Goal: Communication & Community: Answer question/provide support

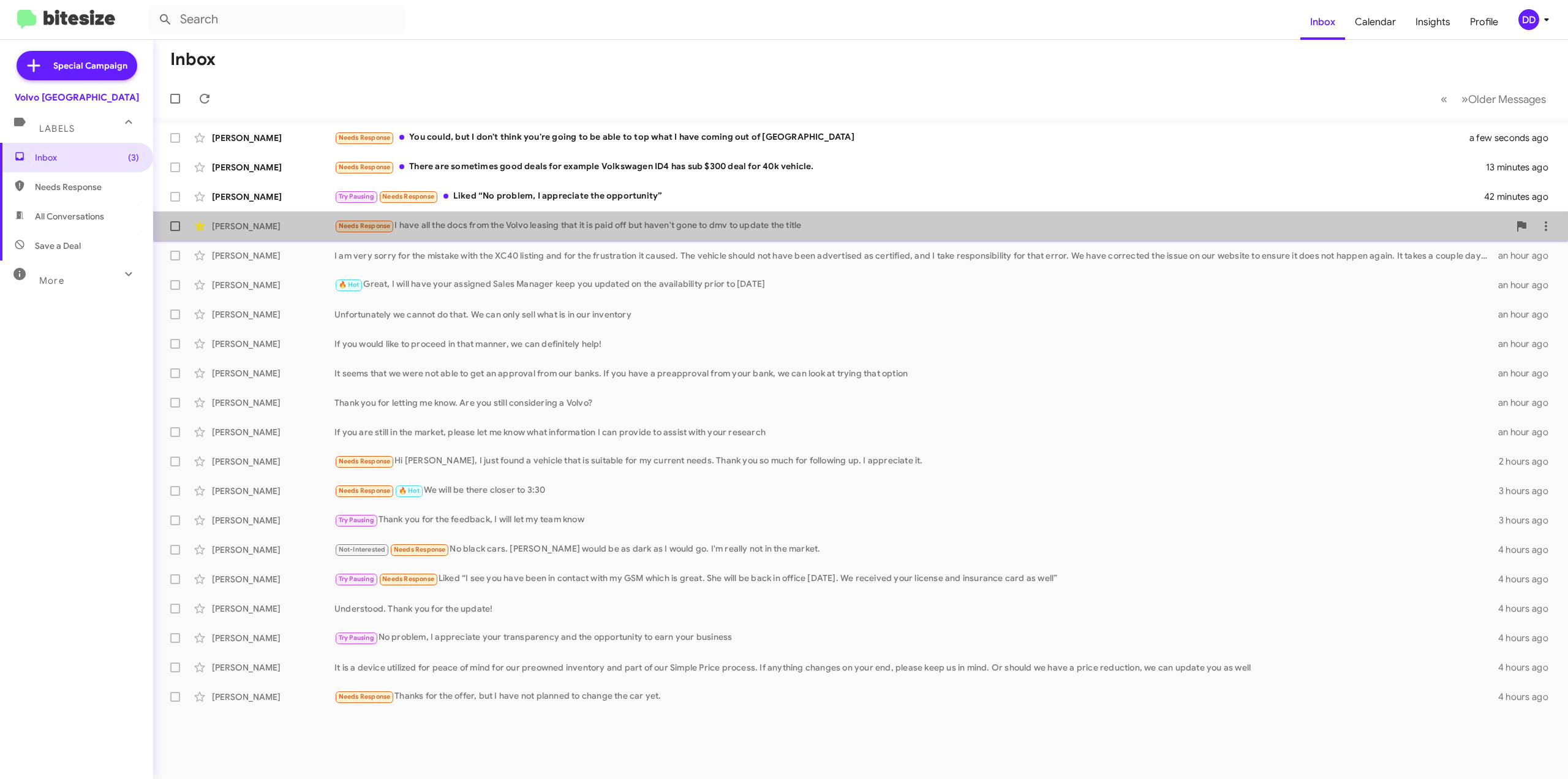
click at [553, 237] on div "[PERSON_NAME] Needs Response I have all the docs from the Volvo leasing that it…" at bounding box center [860, 226] width 1395 height 24
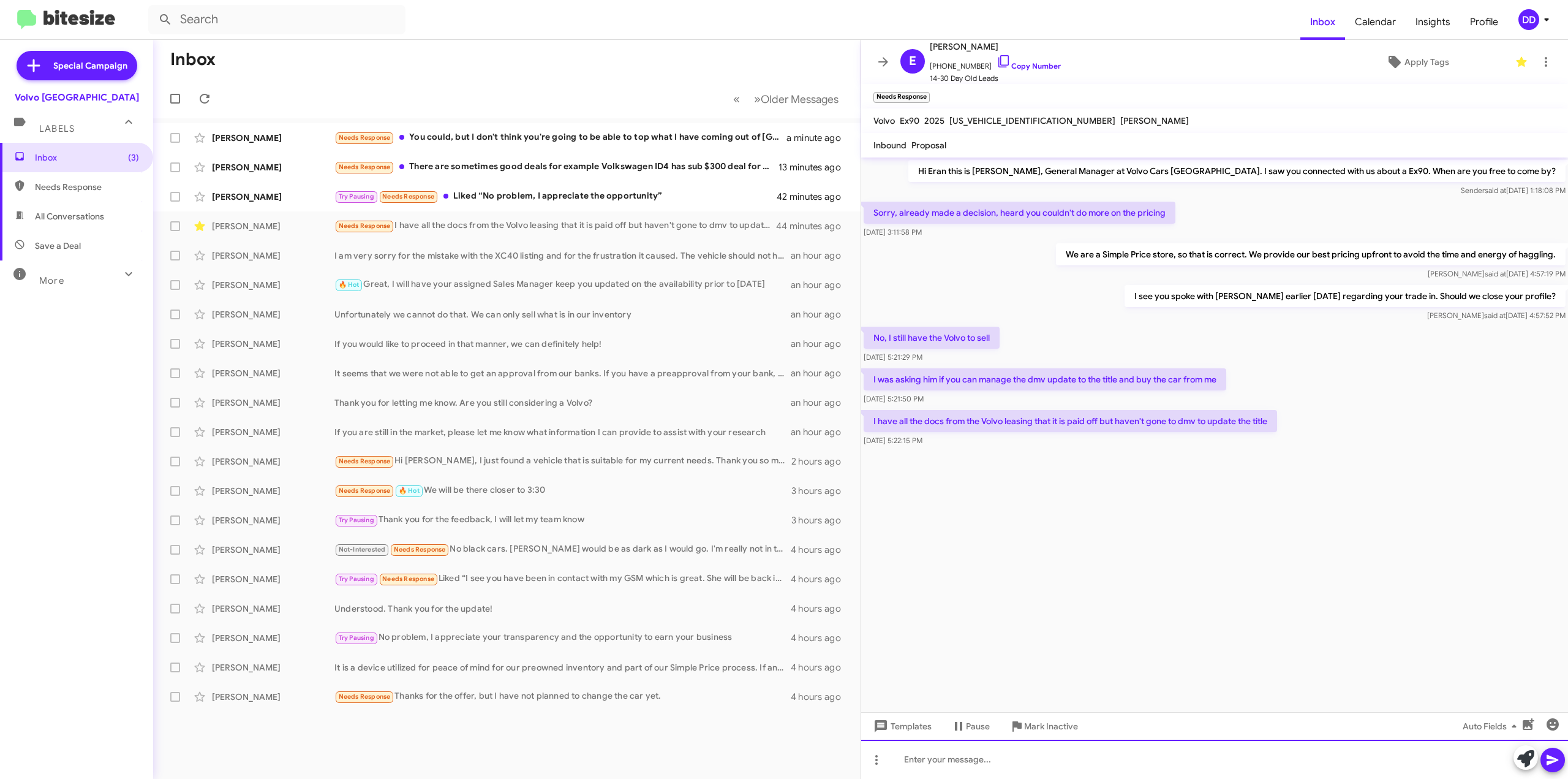
click at [1141, 771] on div at bounding box center [1215, 759] width 706 height 39
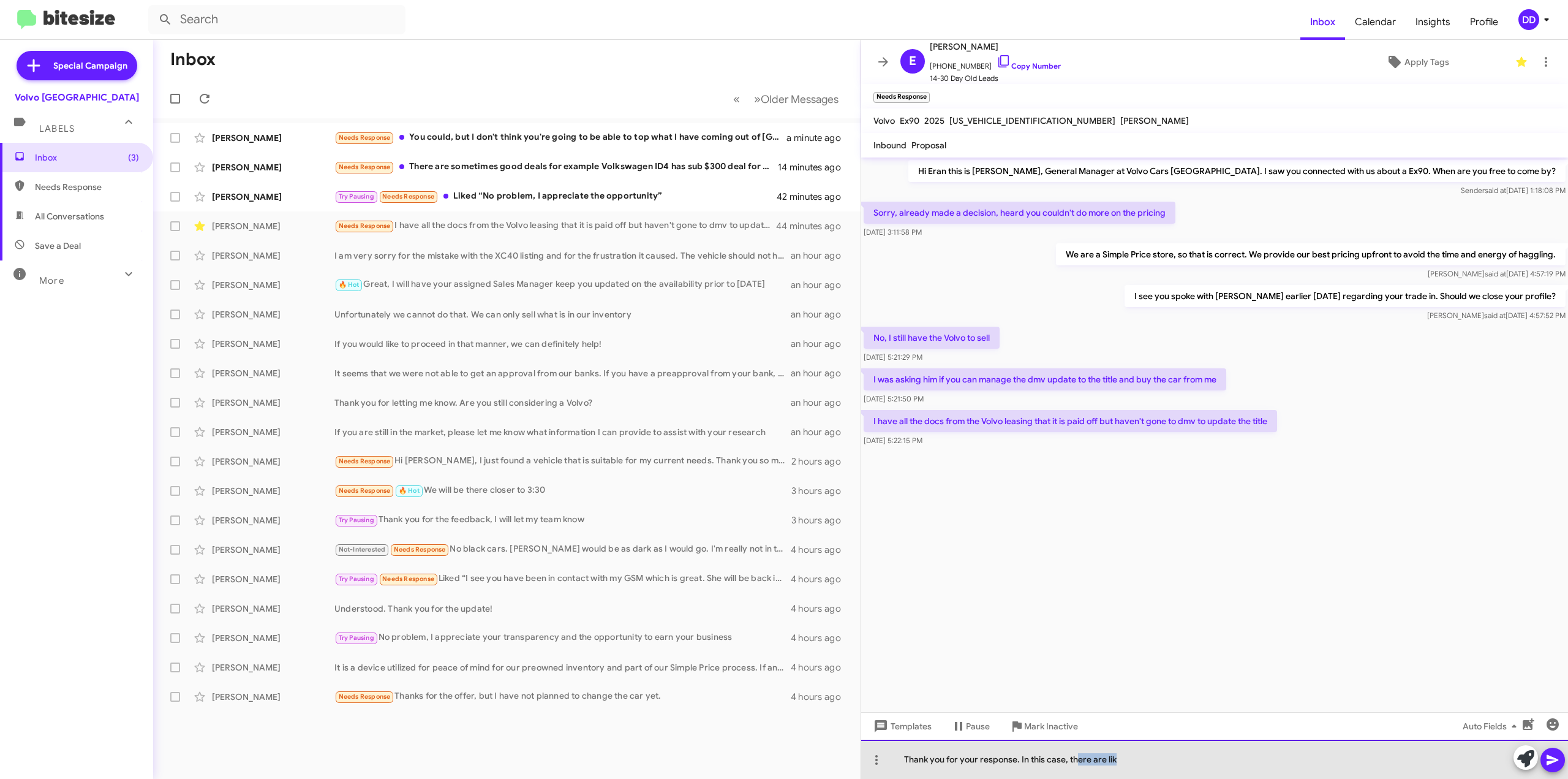
drag, startPoint x: 1141, startPoint y: 756, endPoint x: 1079, endPoint y: 762, distance: 62.3
click at [1079, 762] on div "Thank you for your response. In this case, there are lik" at bounding box center [1215, 759] width 706 height 39
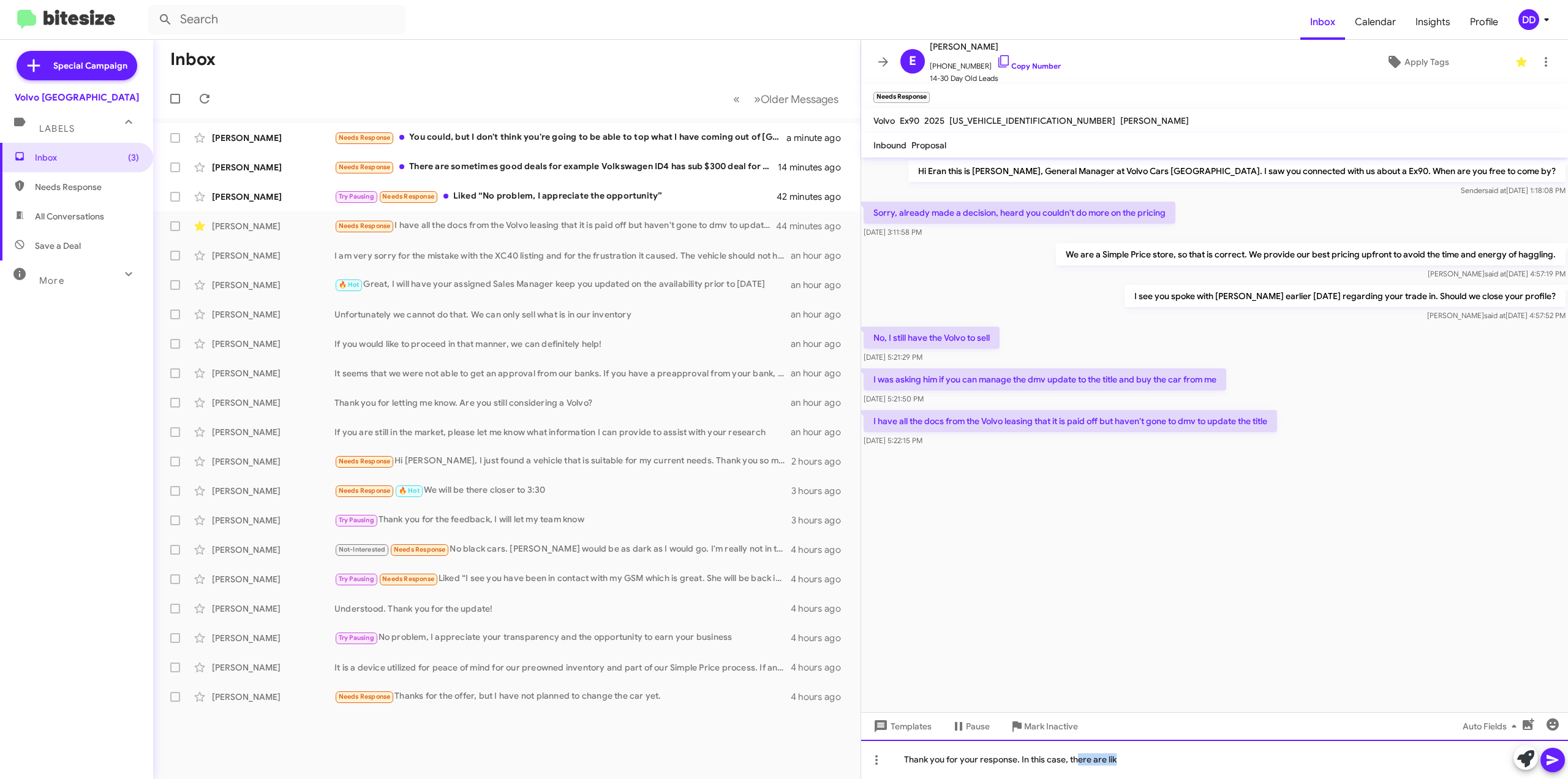
click at [1093, 765] on div "Thank you for your response. In this case, there are lik" at bounding box center [1215, 759] width 706 height 39
click at [1133, 765] on div "Thank you for your response. In this case, there are lik" at bounding box center [1215, 759] width 706 height 39
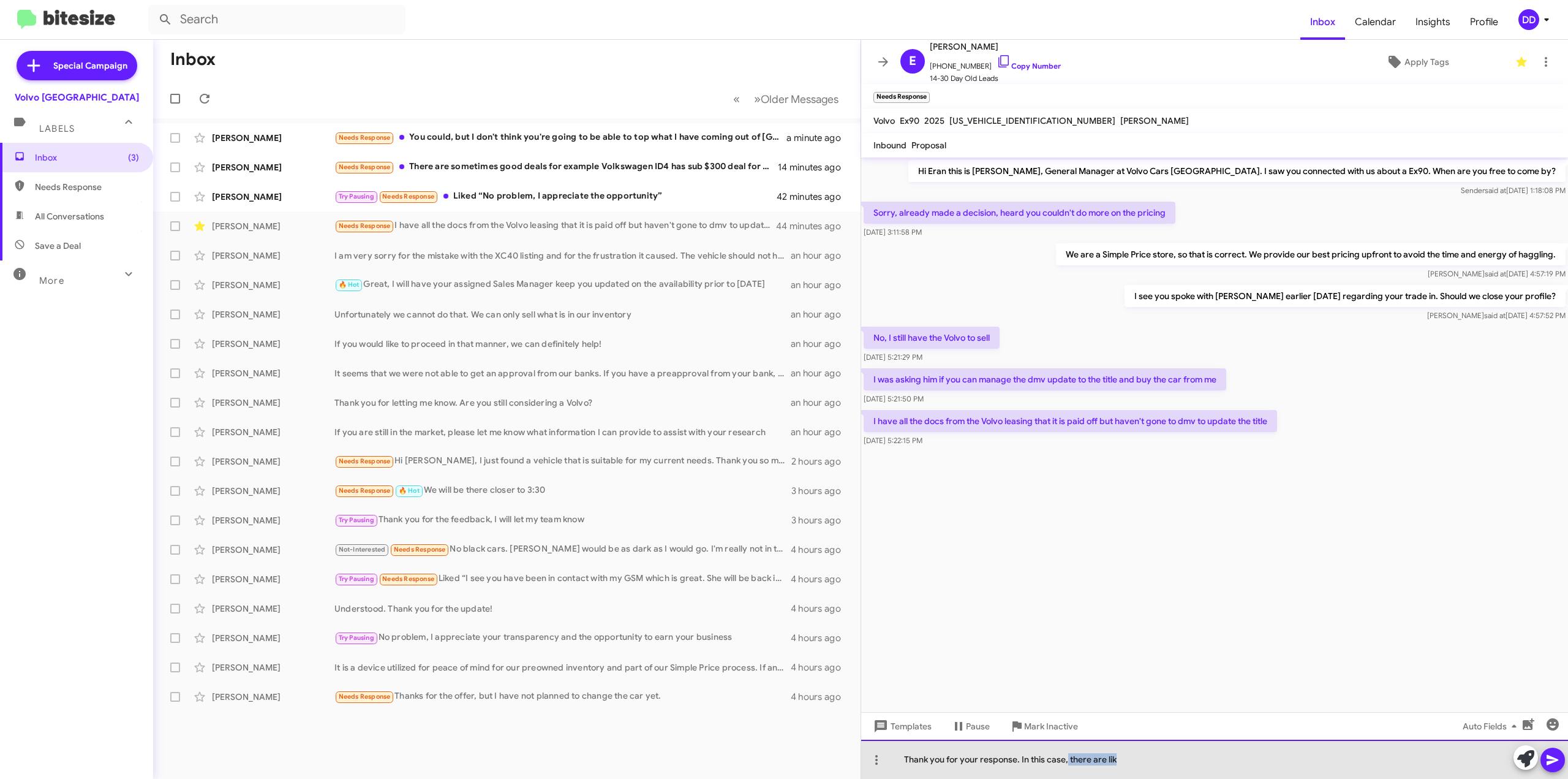
drag, startPoint x: 1134, startPoint y: 763, endPoint x: 1067, endPoint y: 757, distance: 67.3
click at [1067, 757] on div "Thank you for your response. In this case, there are lik" at bounding box center [1215, 759] width 706 height 39
click at [1172, 762] on div "Thank you for your response. In this case, we need the title to be corrected in…" at bounding box center [1215, 759] width 706 height 39
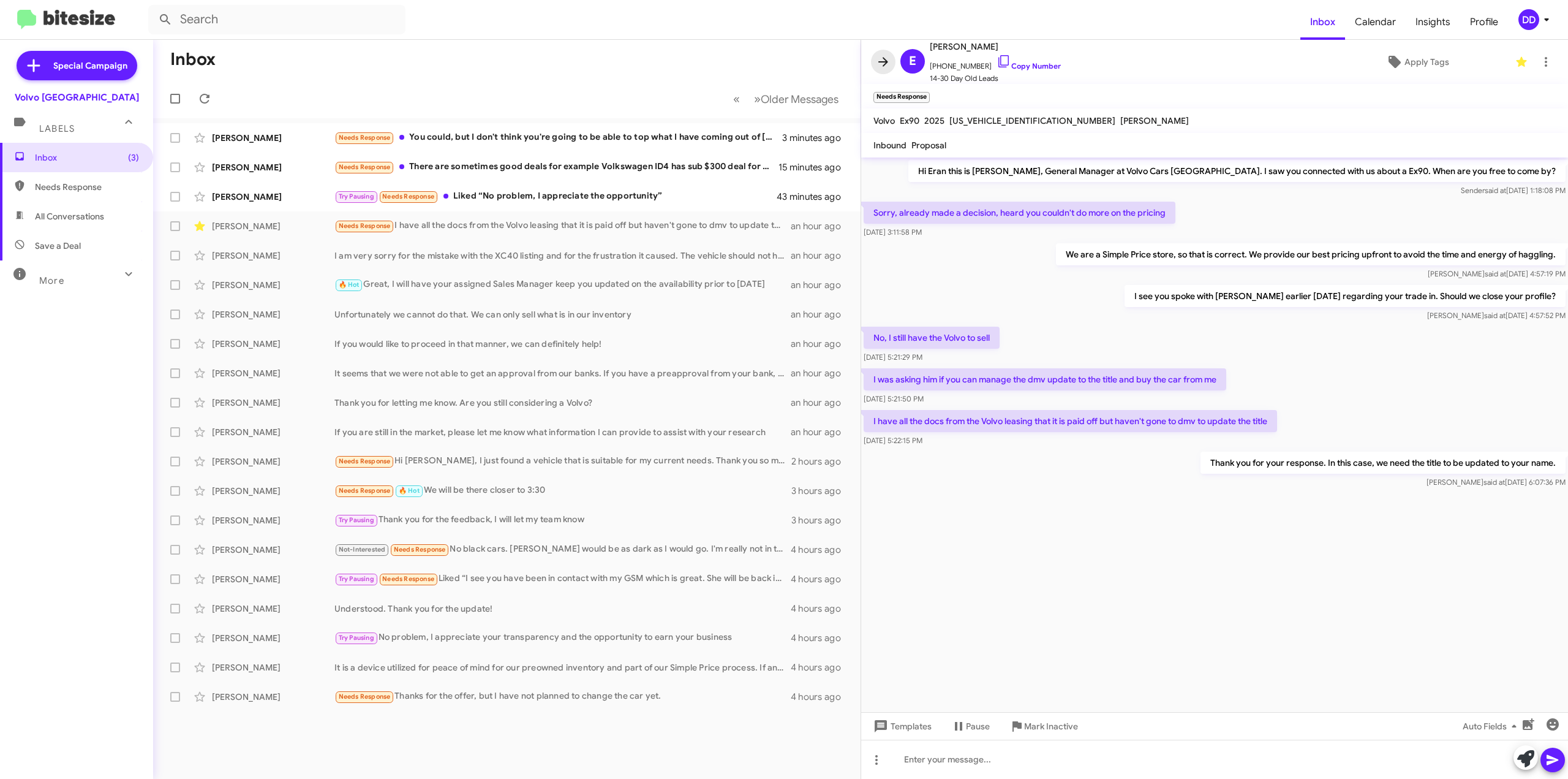
click at [880, 55] on icon at bounding box center [883, 62] width 15 height 15
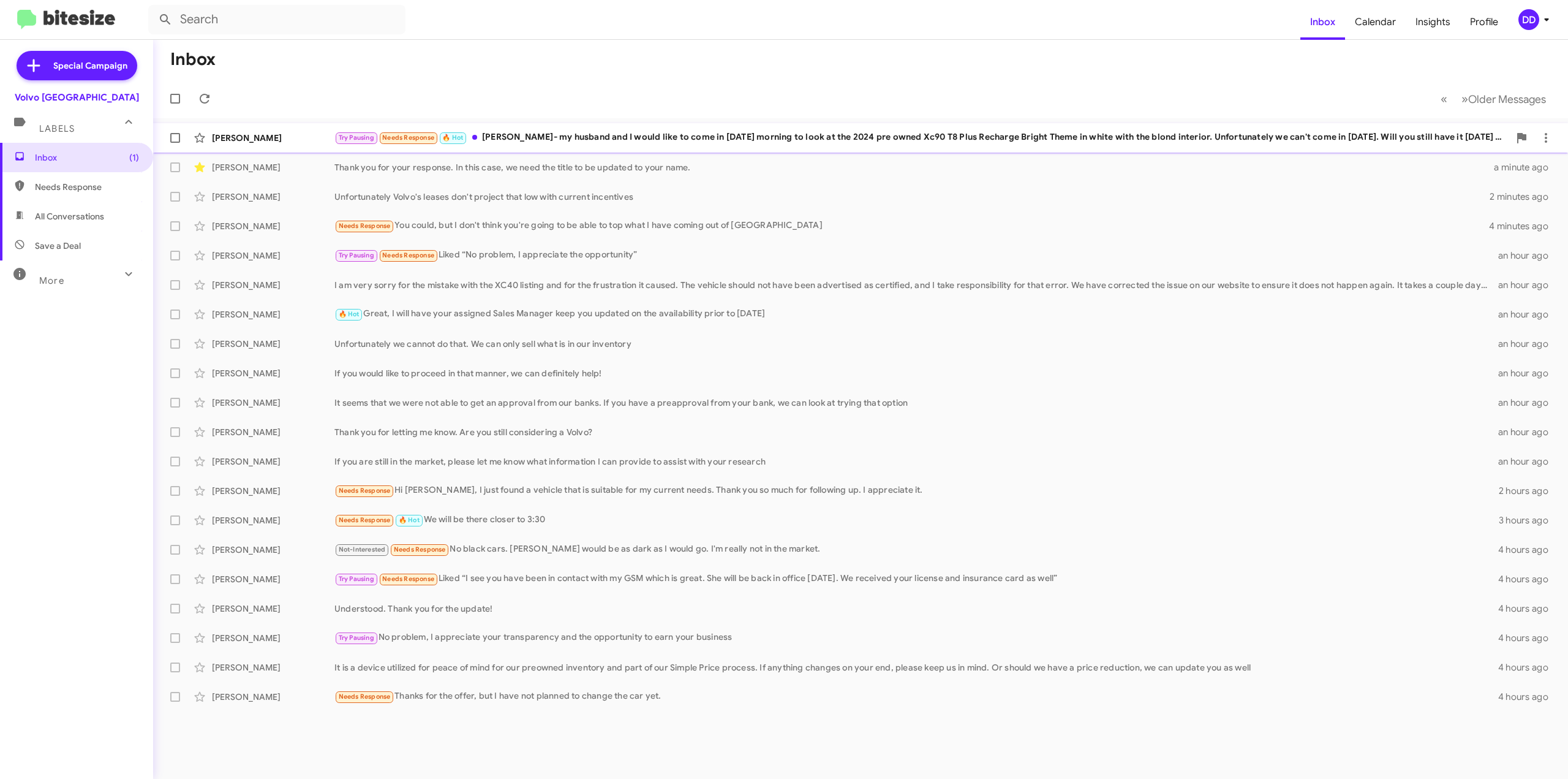
click at [827, 144] on div "Try Pausing Needs Response 🔥 Hot [PERSON_NAME]- my husband and I would like to …" at bounding box center [922, 137] width 1175 height 14
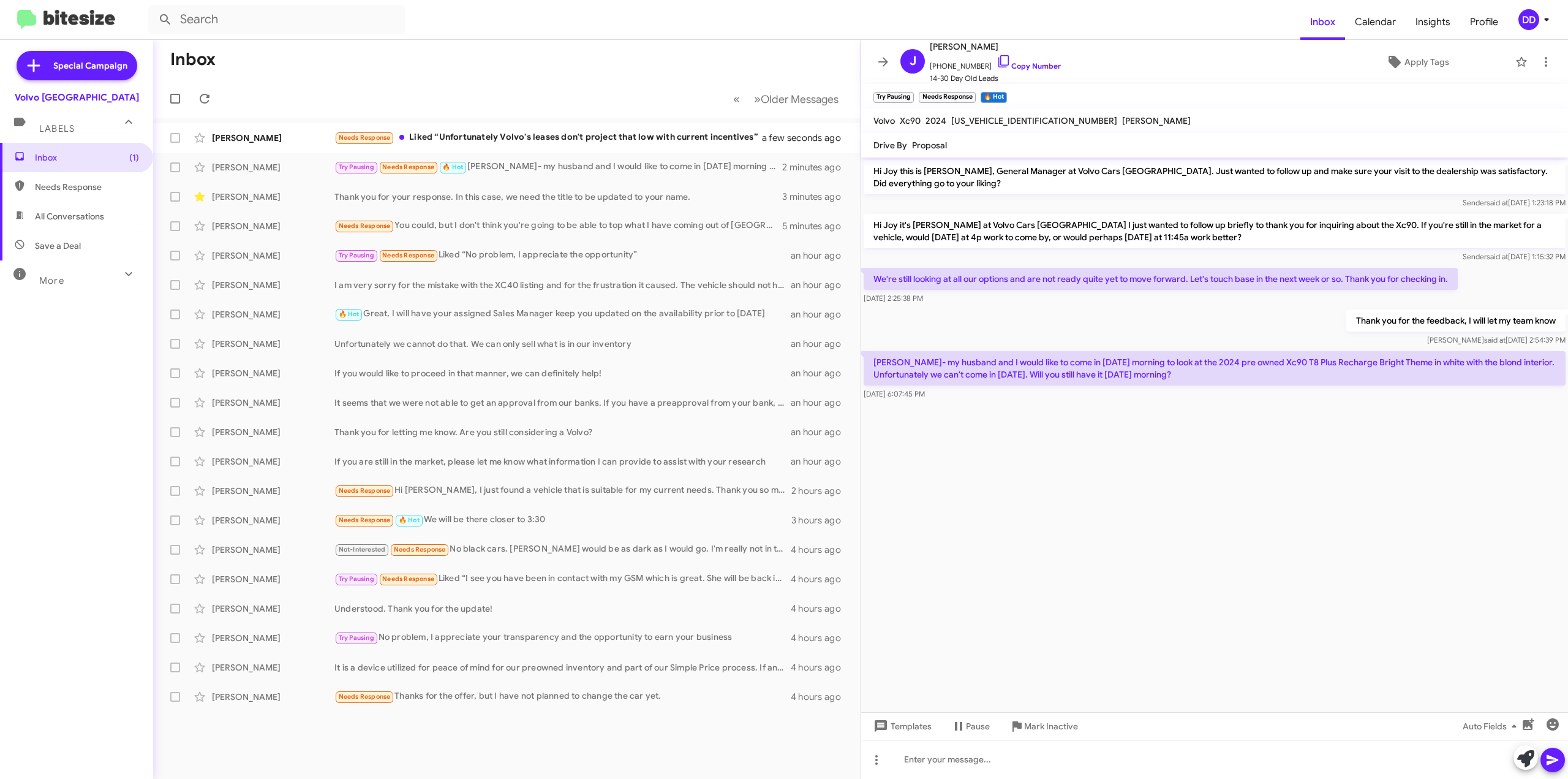
click at [988, 122] on span "[US_VEHICLE_IDENTIFICATION_NUMBER]" at bounding box center [1034, 121] width 166 height 11
copy span "[US_VEHICLE_IDENTIFICATION_NUMBER]"
click at [1008, 765] on div at bounding box center [1215, 759] width 706 height 39
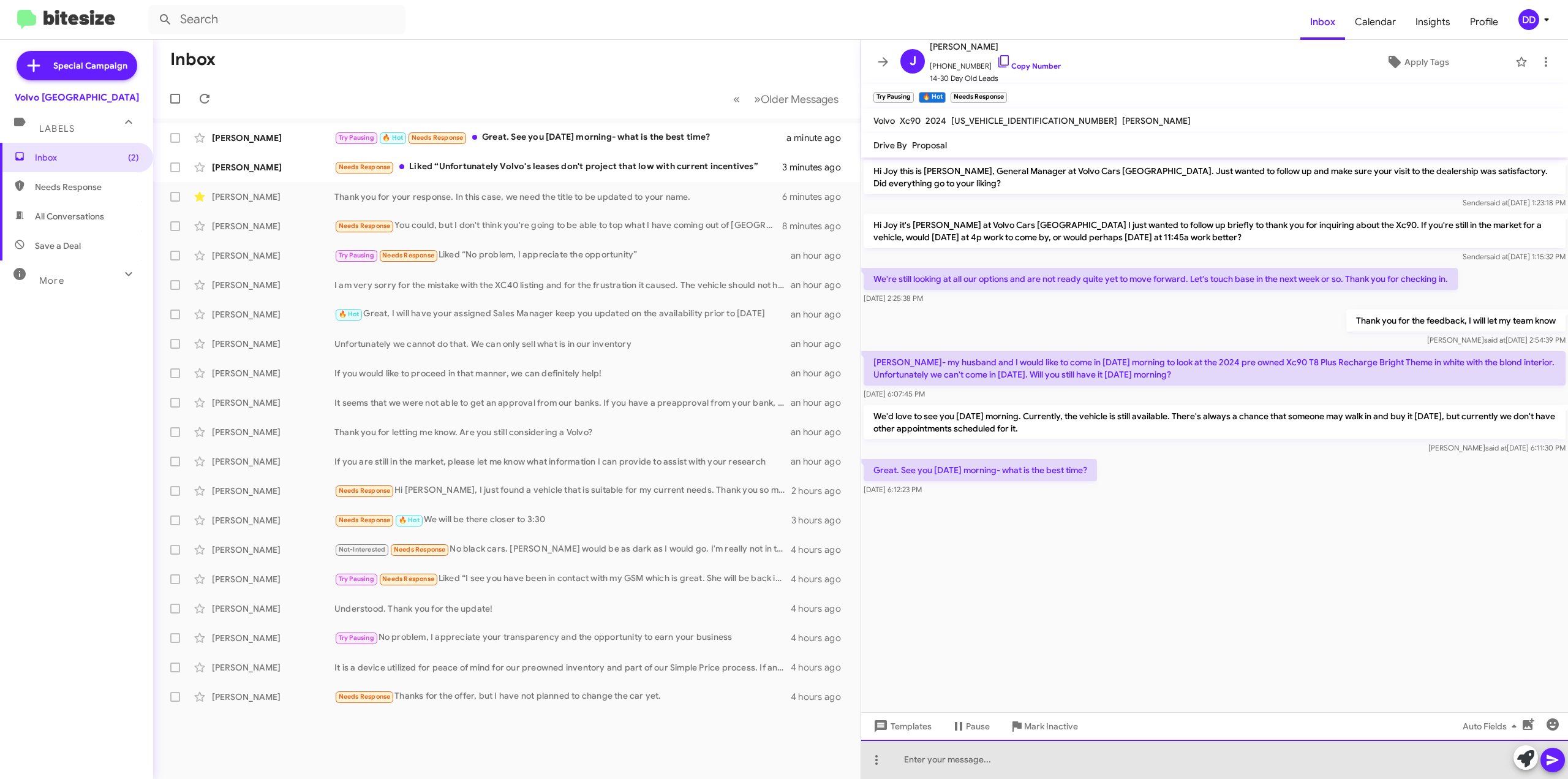
click at [1004, 758] on div at bounding box center [1215, 759] width 706 height 39
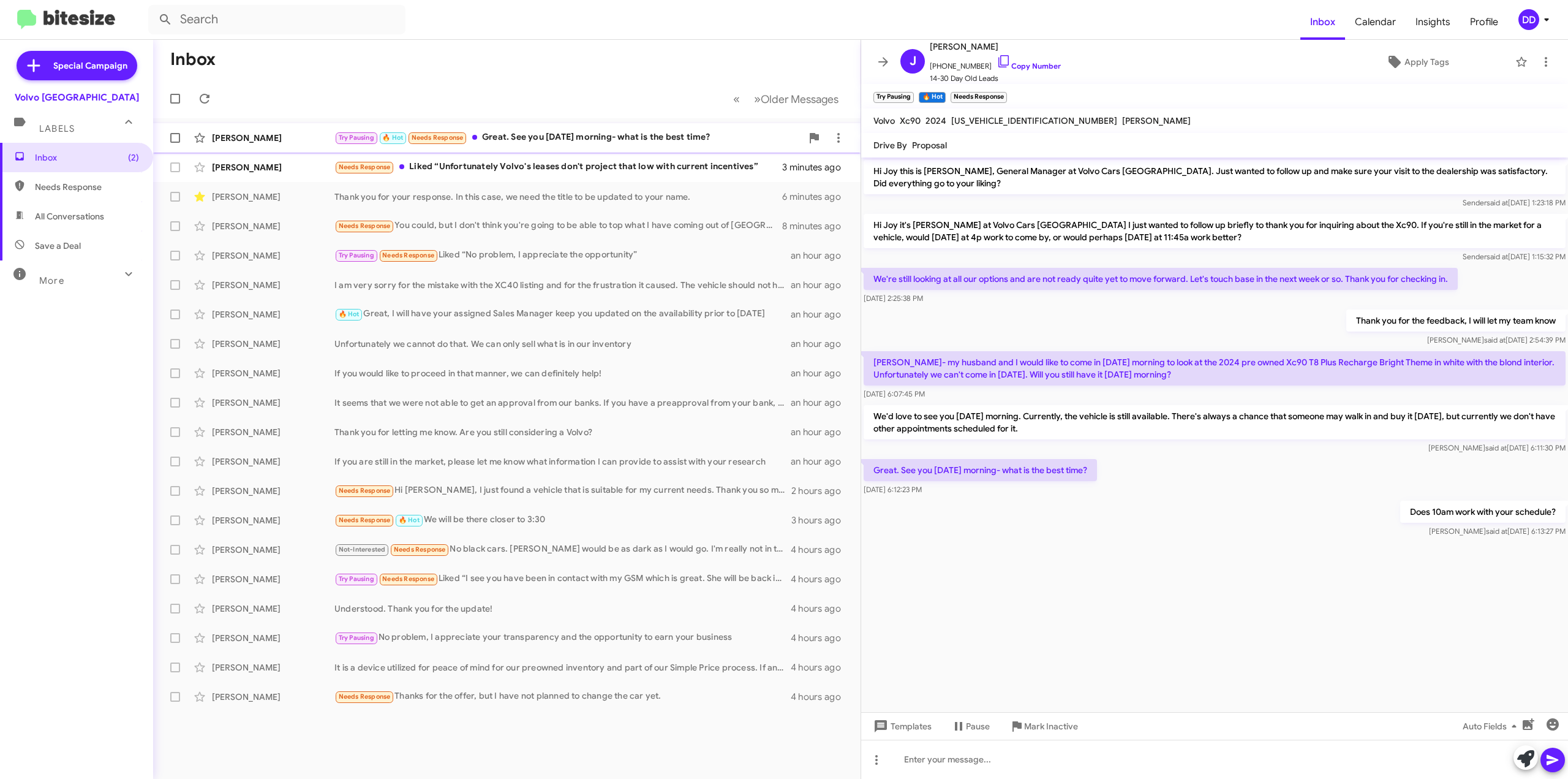
click at [662, 140] on div "Try Pausing 🔥 Hot Needs Response Great. See you [DATE] morning- what is the bes…" at bounding box center [567, 137] width 467 height 14
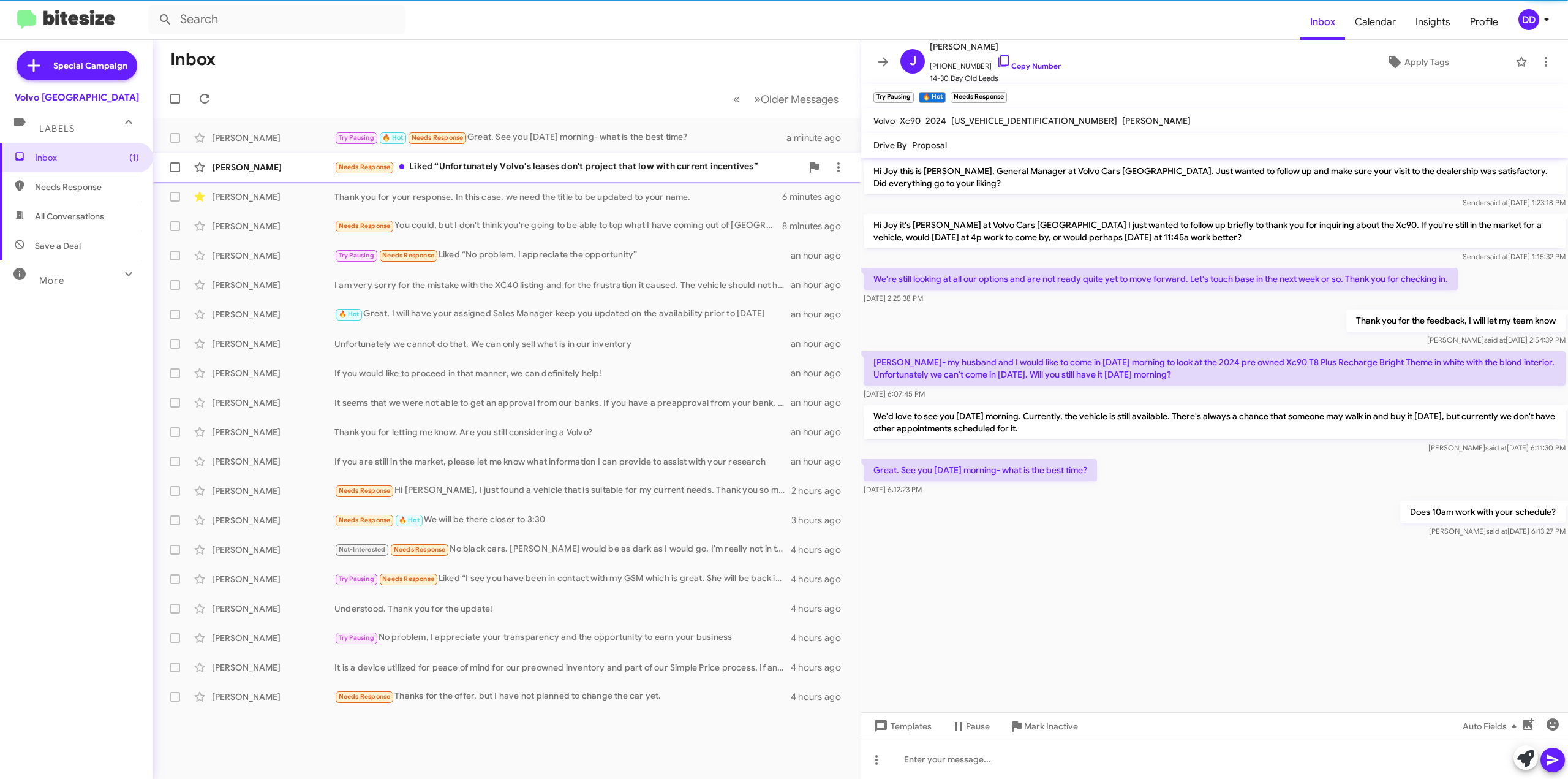
click at [613, 170] on div "Needs Response Liked “Unfortunately Volvo's leases don't project that low with …" at bounding box center [567, 166] width 467 height 14
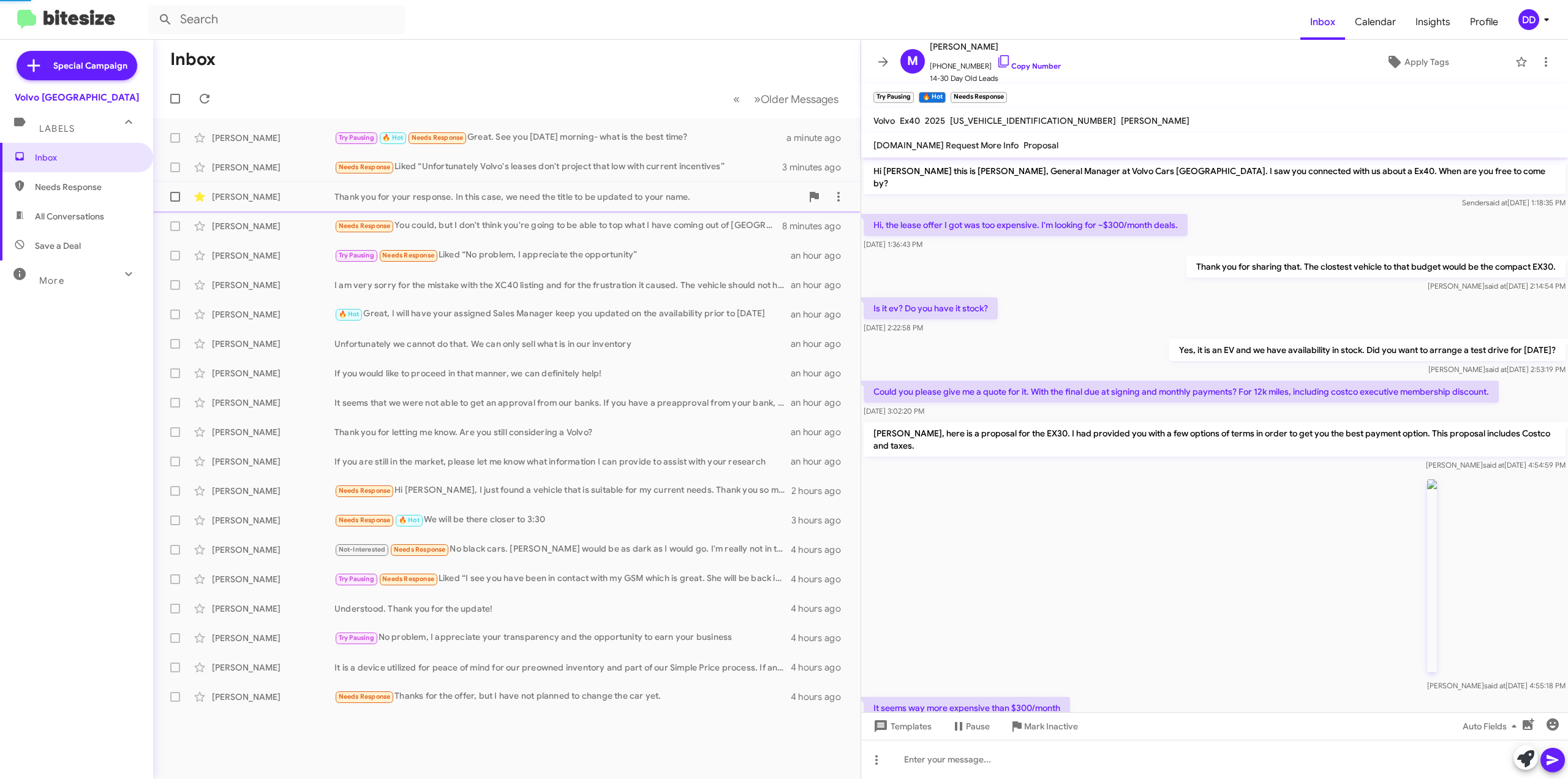
scroll to position [218, 0]
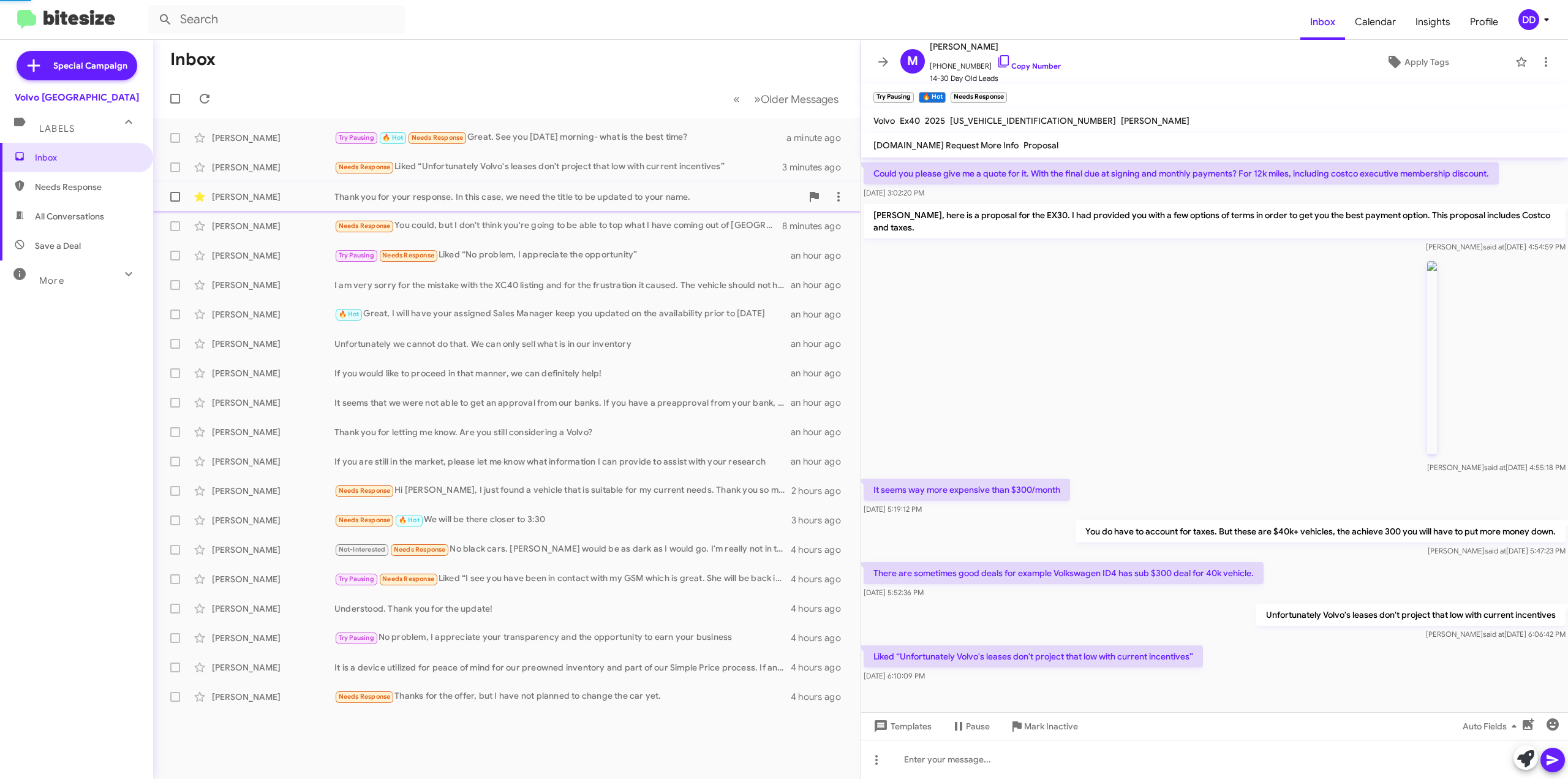
click at [595, 200] on div "Thank you for your response. In this case, we need the title to be updated to y…" at bounding box center [567, 196] width 467 height 12
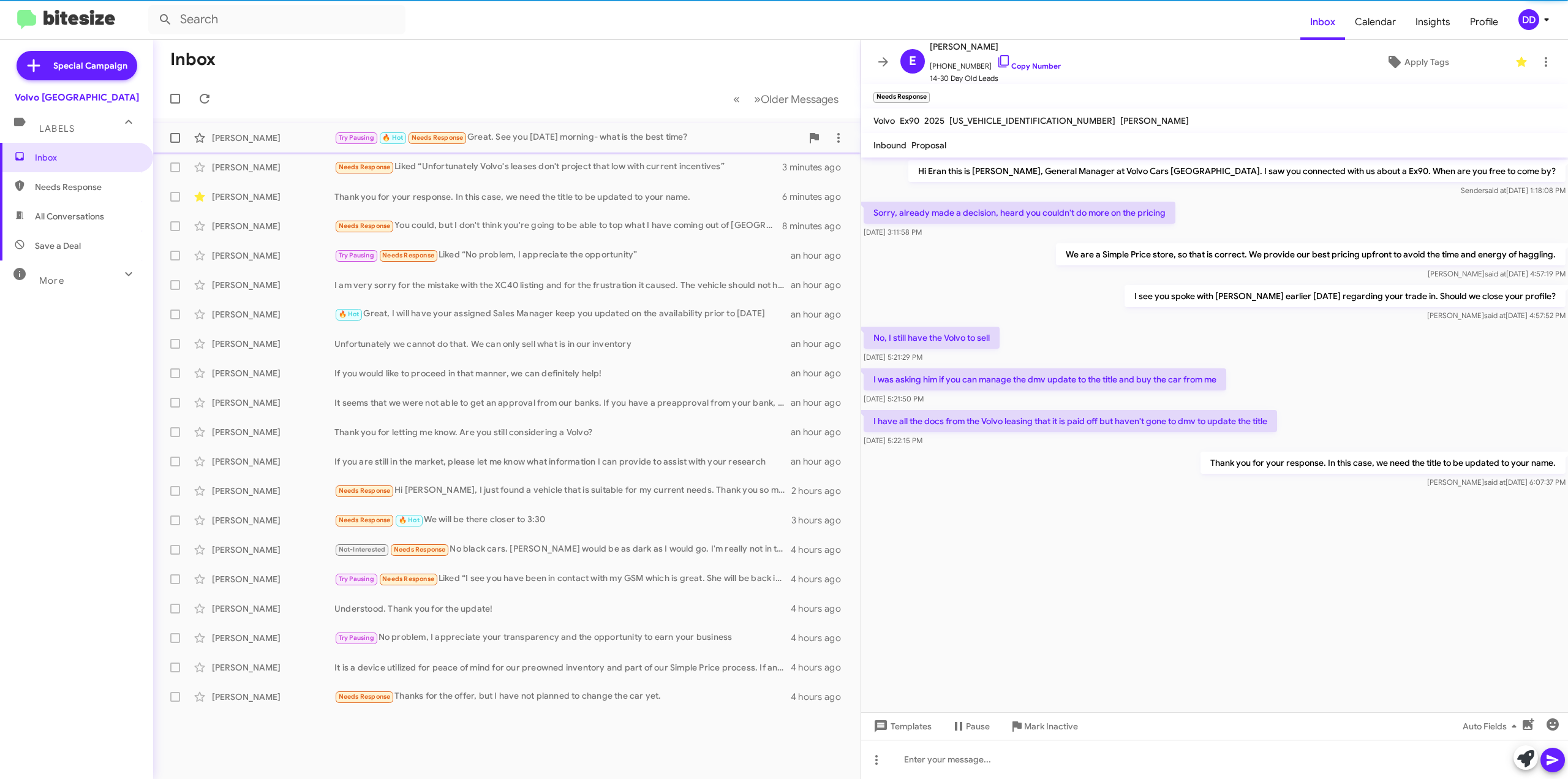
click at [605, 134] on div "Try Pausing 🔥 Hot Needs Response Great. See you [DATE] morning- what is the bes…" at bounding box center [567, 137] width 467 height 14
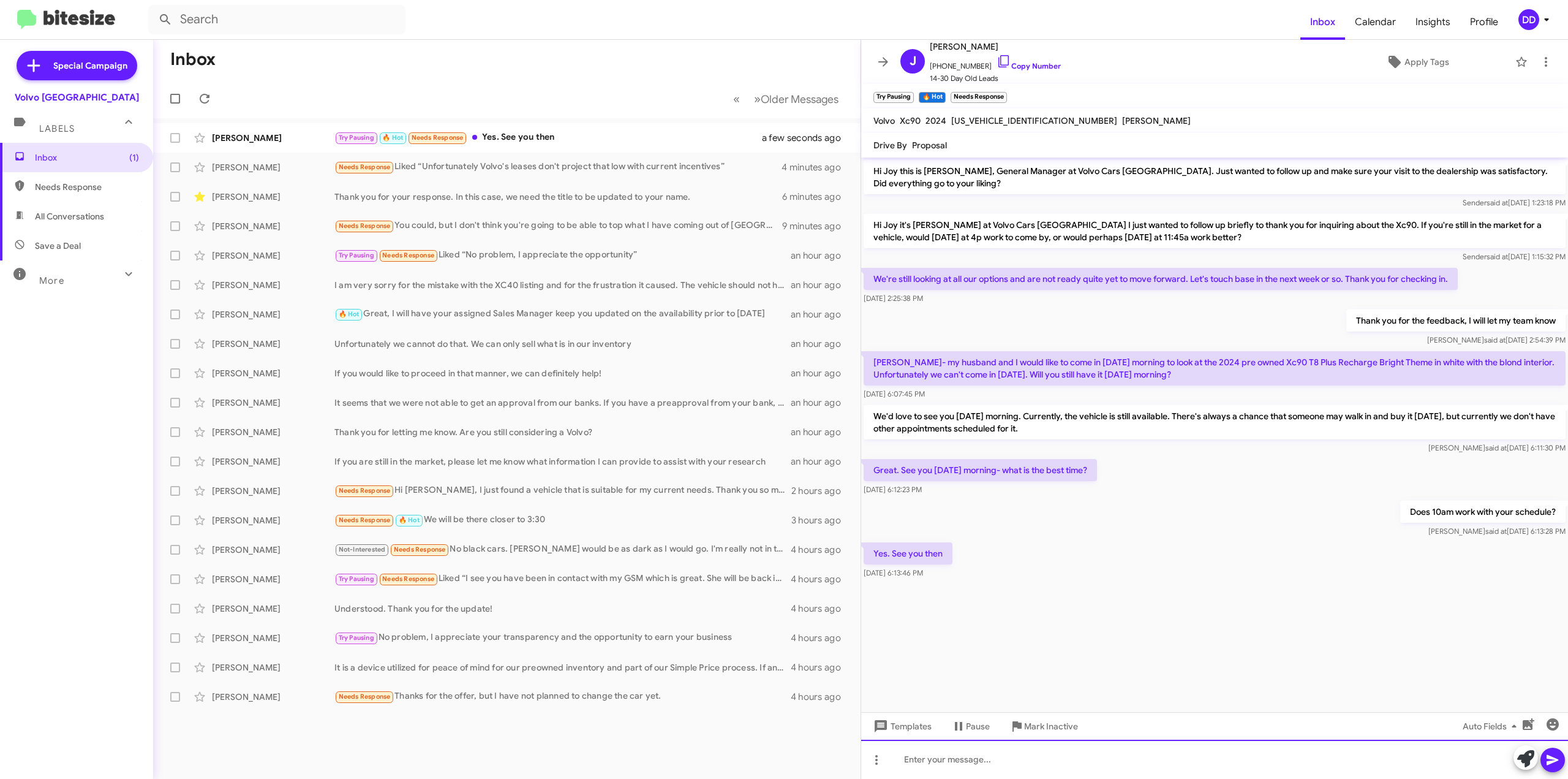
click at [967, 758] on div at bounding box center [1215, 759] width 706 height 39
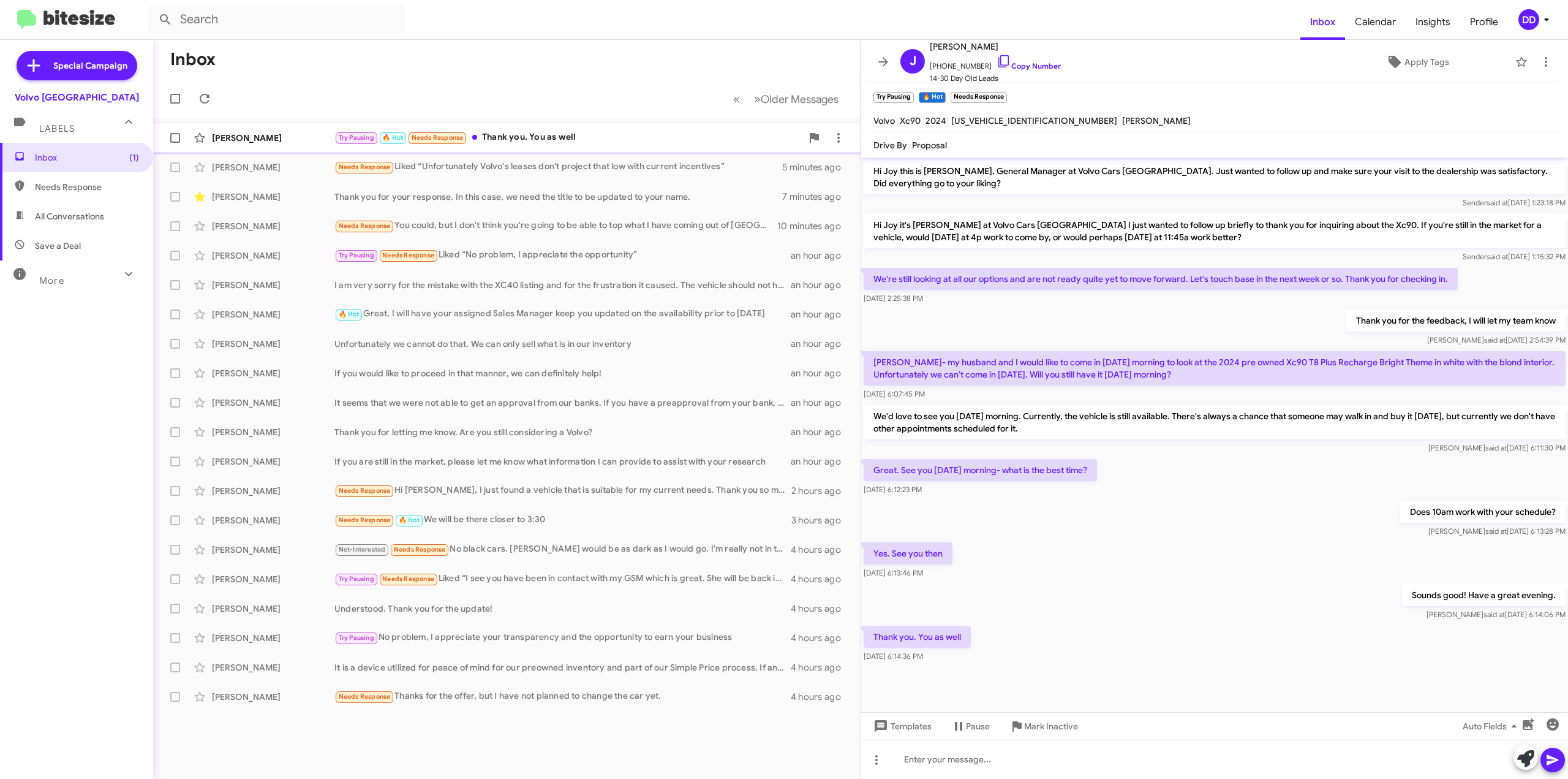
click at [558, 143] on div "Try Pausing 🔥 Hot Needs Response Thank you. You as well" at bounding box center [567, 137] width 467 height 14
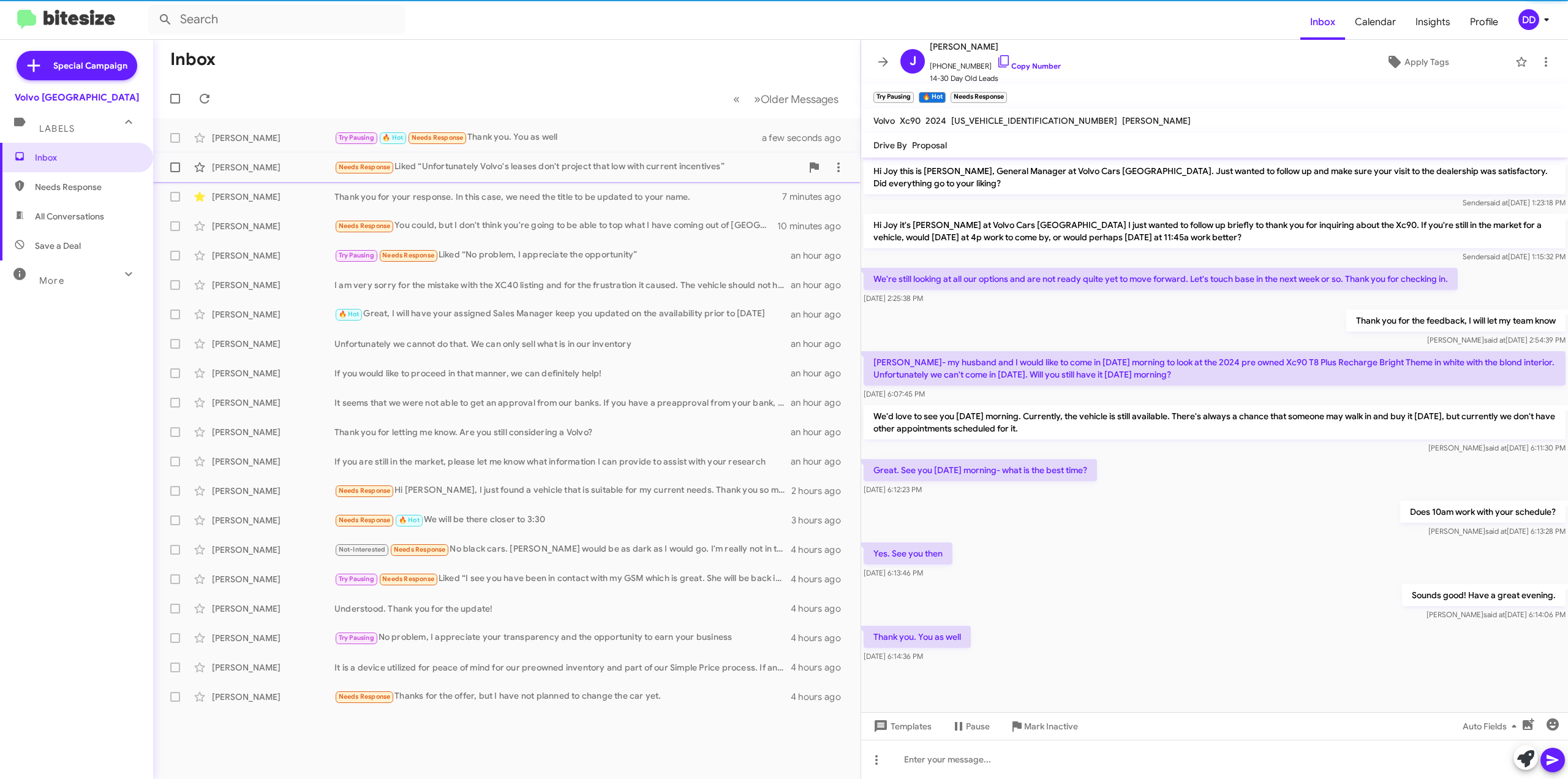
click at [553, 172] on div "Needs Response Liked “Unfortunately Volvo's leases don't project that low with …" at bounding box center [567, 166] width 467 height 14
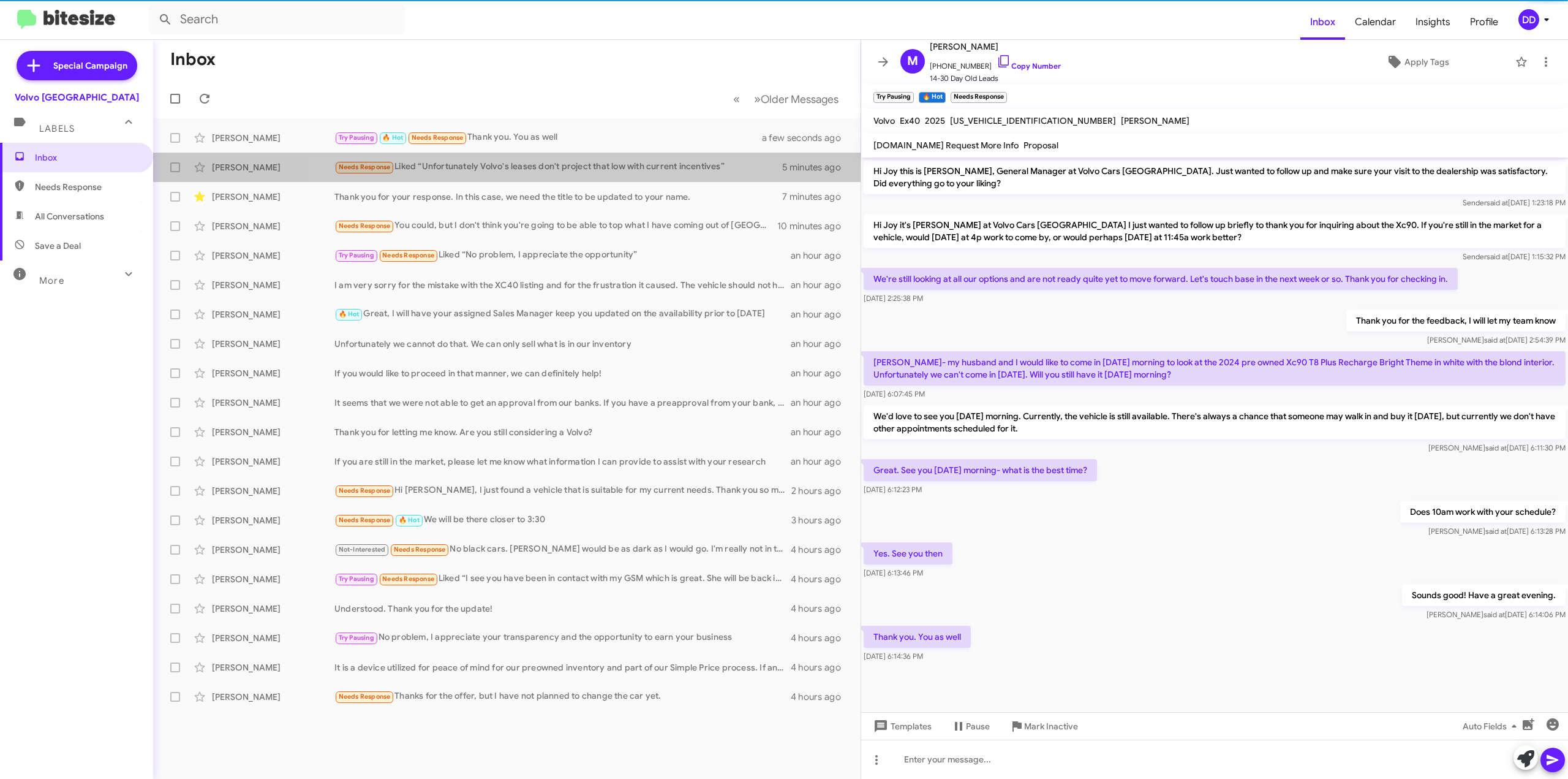
scroll to position [218, 0]
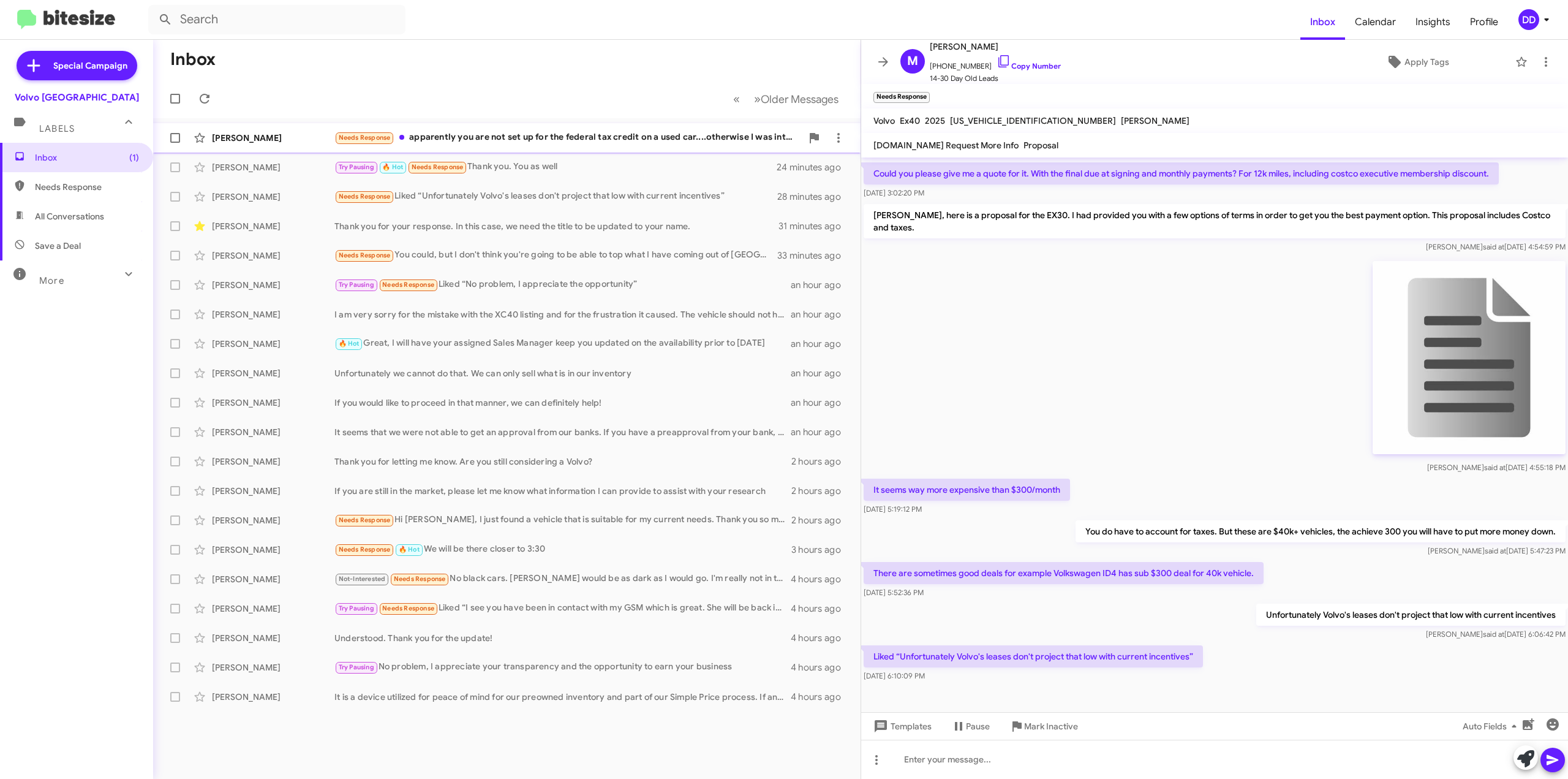
click at [601, 133] on div "Needs Response apparently you are not set up for the federal tax credit on a us…" at bounding box center [567, 137] width 467 height 14
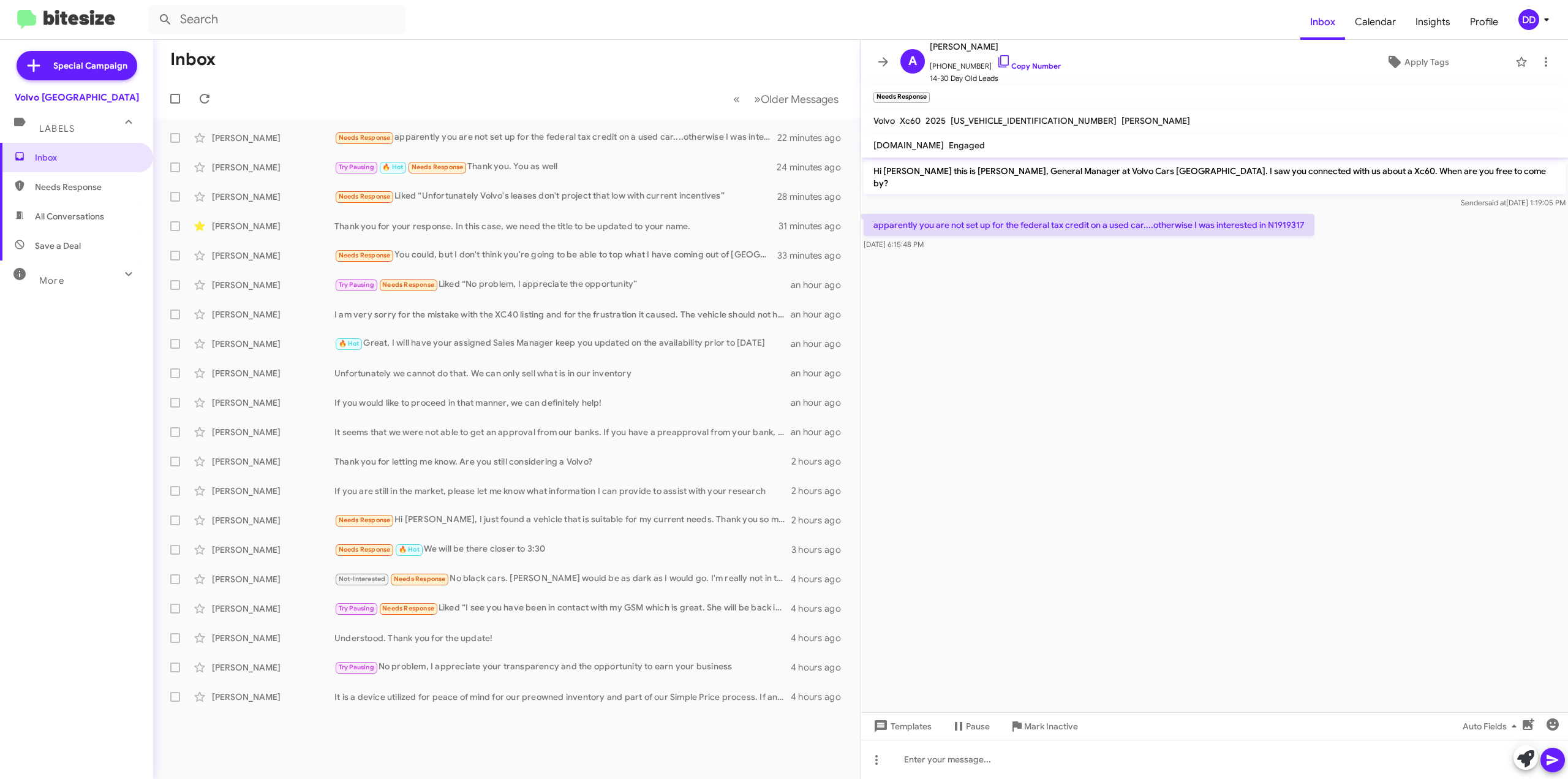
click at [1288, 214] on p "apparently you are not set up for the federal tax credit on a used car....other…" at bounding box center [1089, 225] width 451 height 22
copy p "N1919317"
click at [963, 766] on div at bounding box center [1215, 759] width 706 height 39
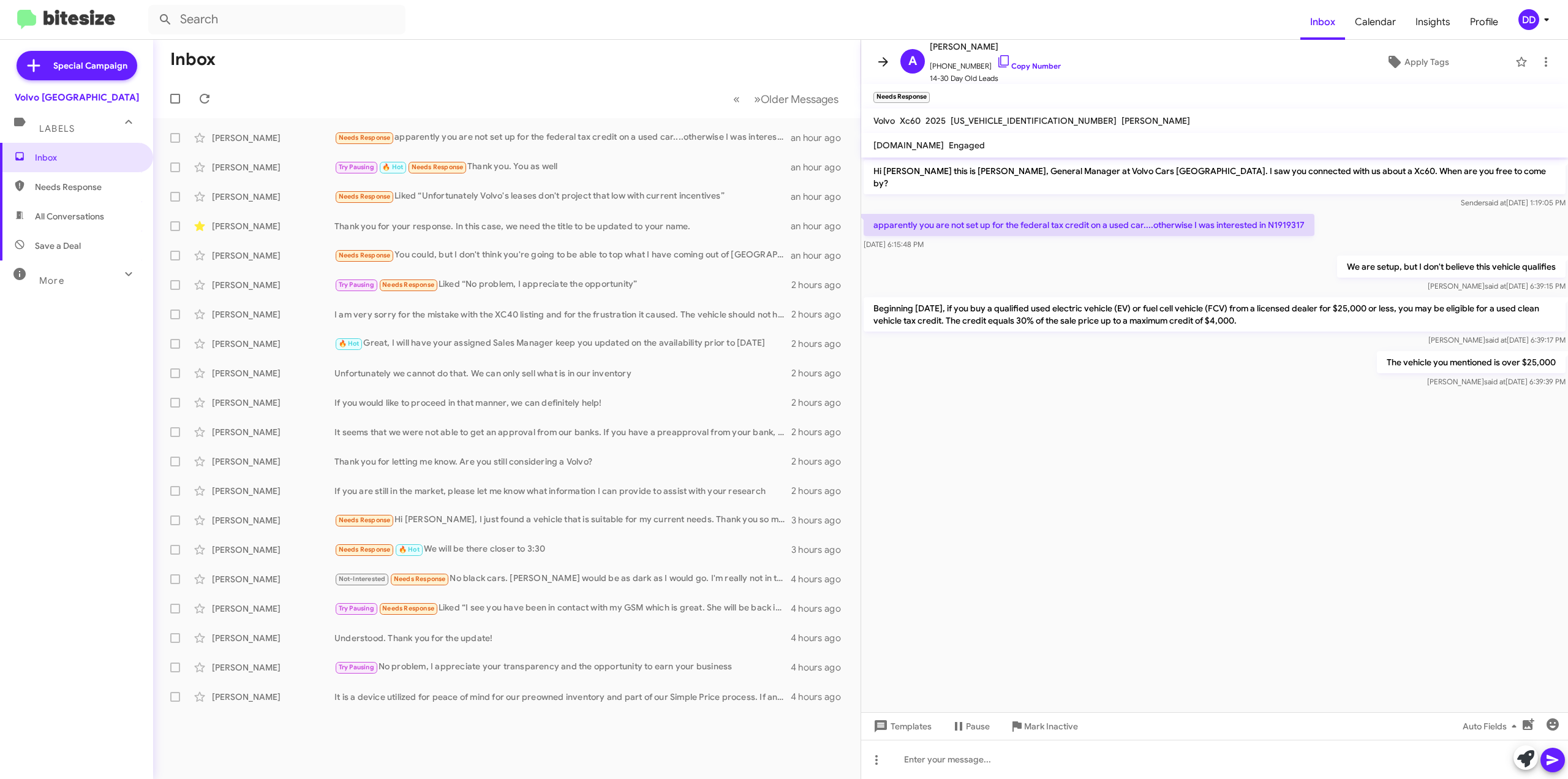
click at [881, 61] on icon at bounding box center [883, 62] width 15 height 15
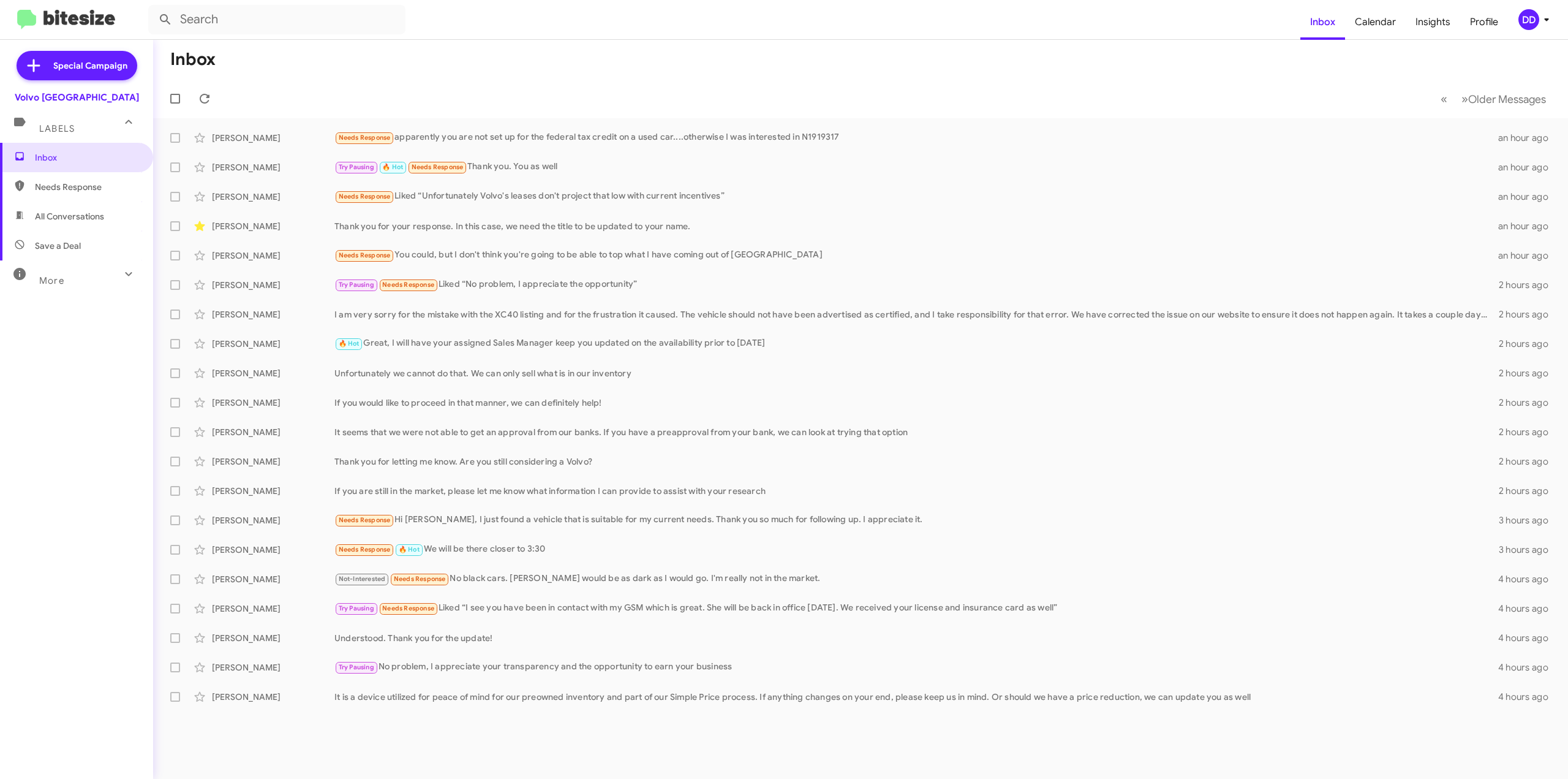
click at [66, 139] on mat-expansion-panel-header "Labels" at bounding box center [76, 123] width 153 height 39
click at [73, 126] on span "Labels" at bounding box center [57, 124] width 36 height 11
click at [63, 158] on span "Inbox" at bounding box center [86, 157] width 104 height 12
click at [73, 188] on span "Needs Response" at bounding box center [86, 186] width 104 height 12
type input "in:needs-response"
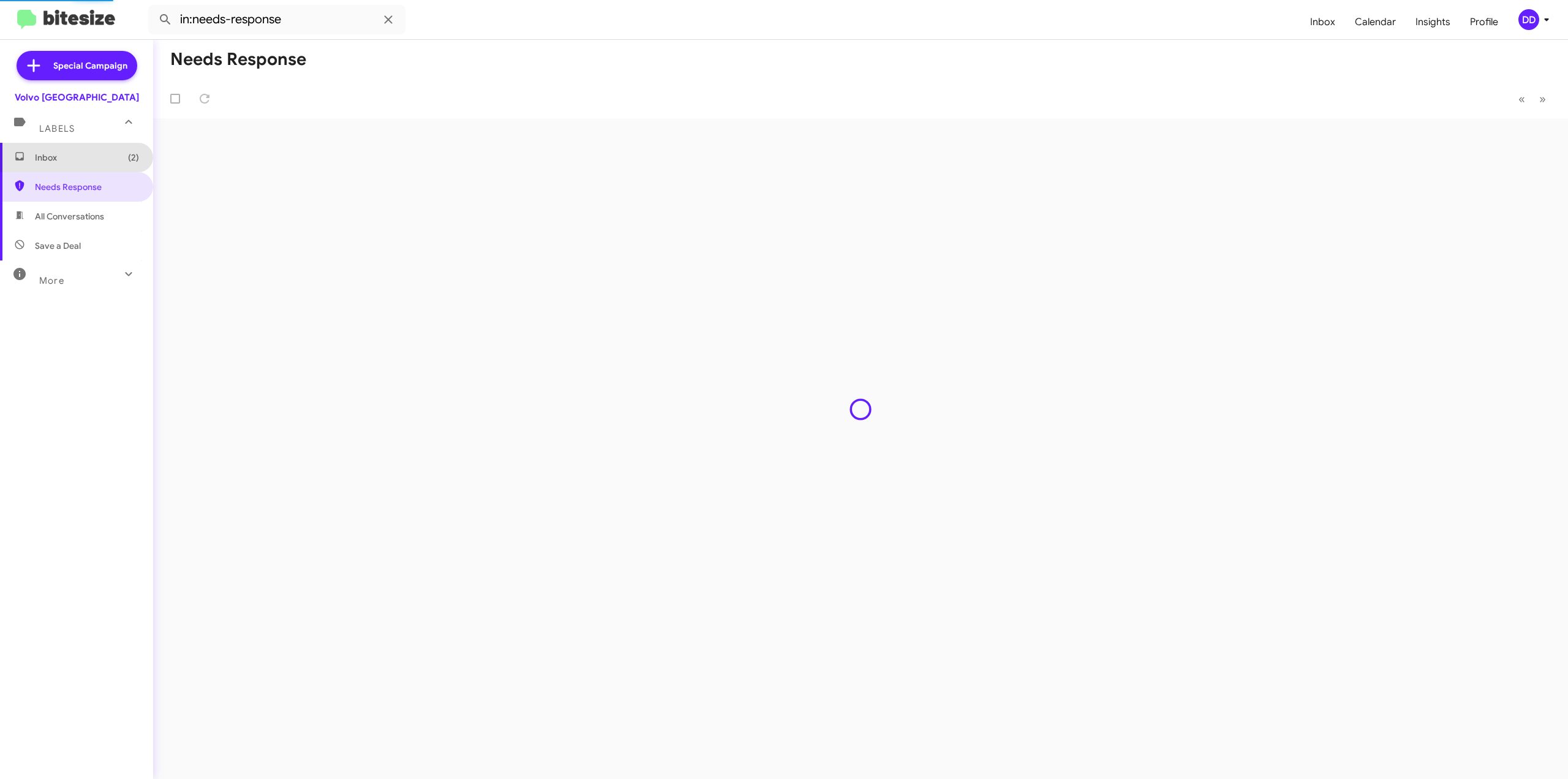
click at [81, 164] on span "Inbox (2)" at bounding box center [76, 157] width 153 height 29
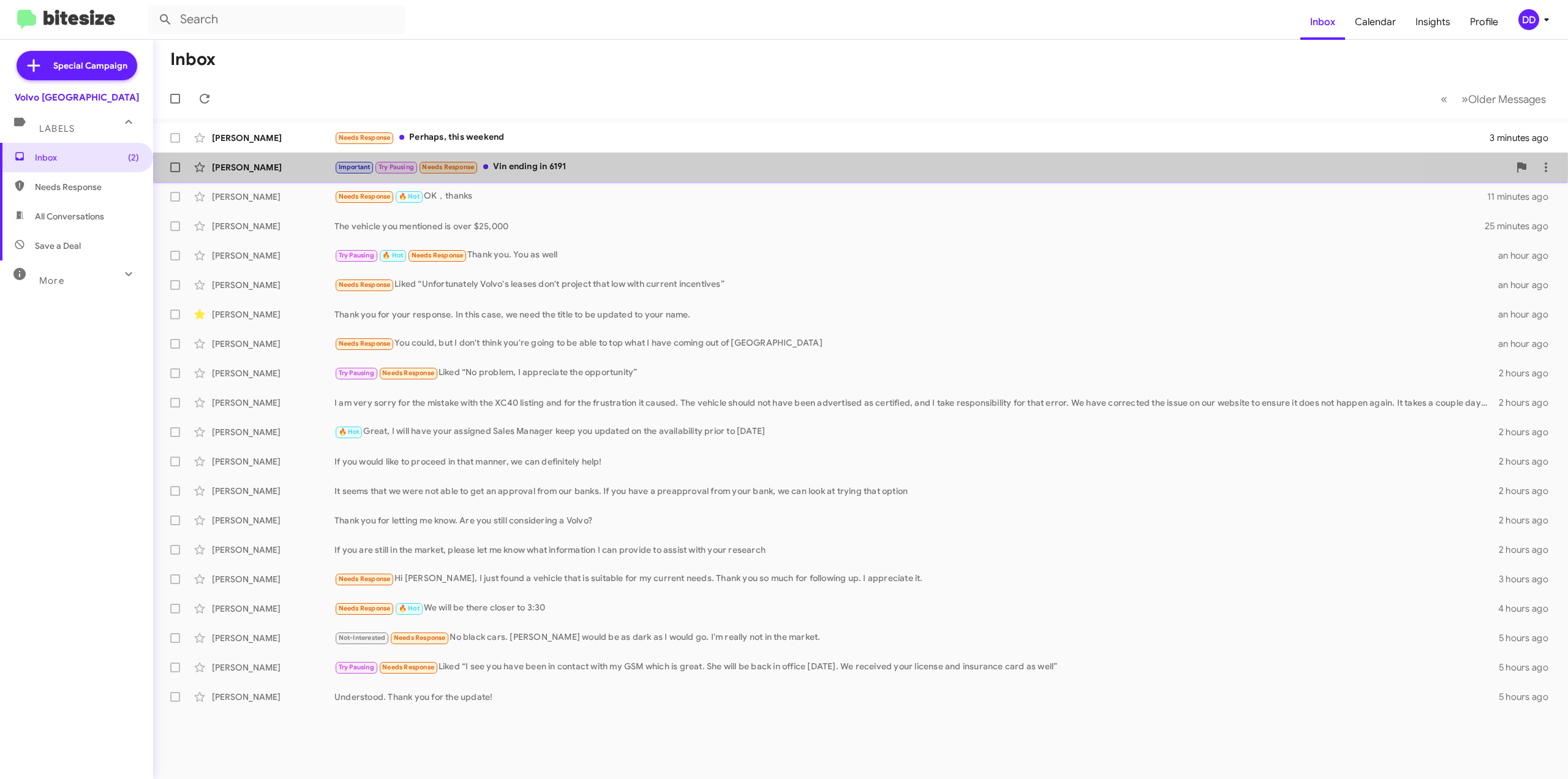
click at [797, 166] on div "Important Try Pausing Needs Response Vin ending in 6191" at bounding box center [922, 166] width 1175 height 14
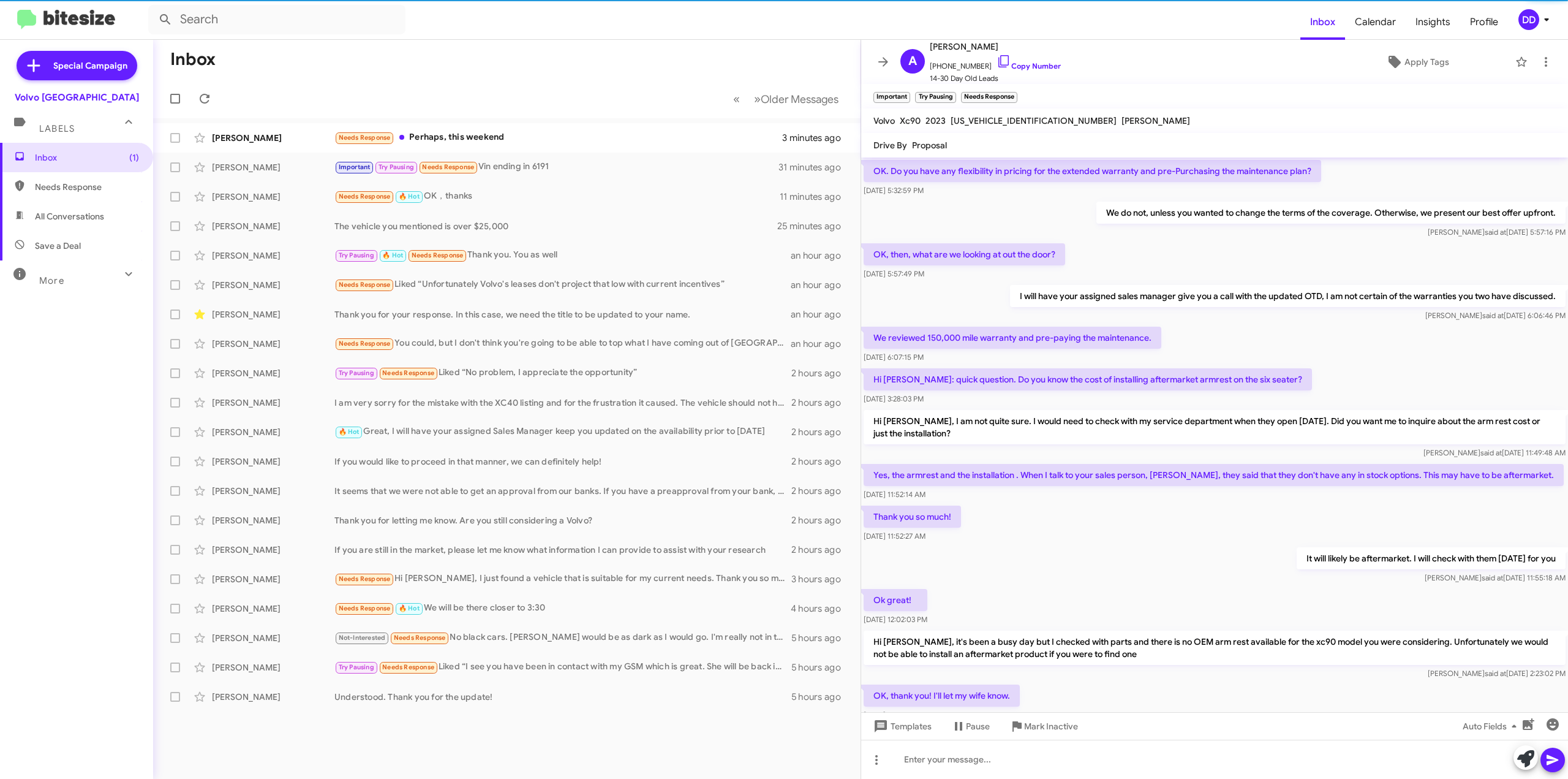
scroll to position [340, 0]
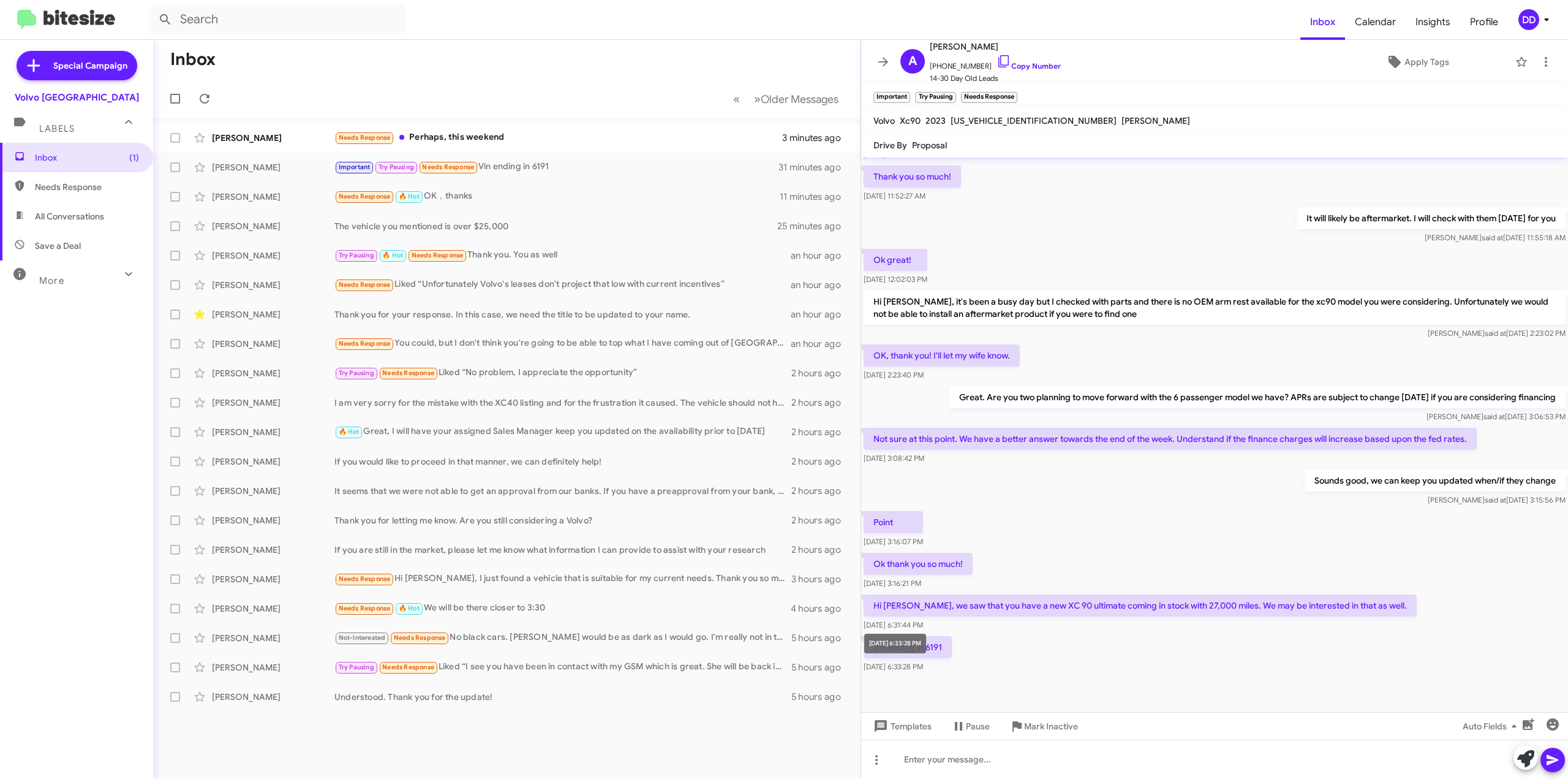
click at [926, 647] on div "[DATE] 6:33:28 PM" at bounding box center [895, 643] width 62 height 20
click at [952, 648] on p "Vin ending in 6191" at bounding box center [908, 647] width 88 height 22
drag, startPoint x: 943, startPoint y: 649, endPoint x: 924, endPoint y: 650, distance: 19.0
click at [924, 650] on p "Vin ending in 6191" at bounding box center [908, 647] width 88 height 22
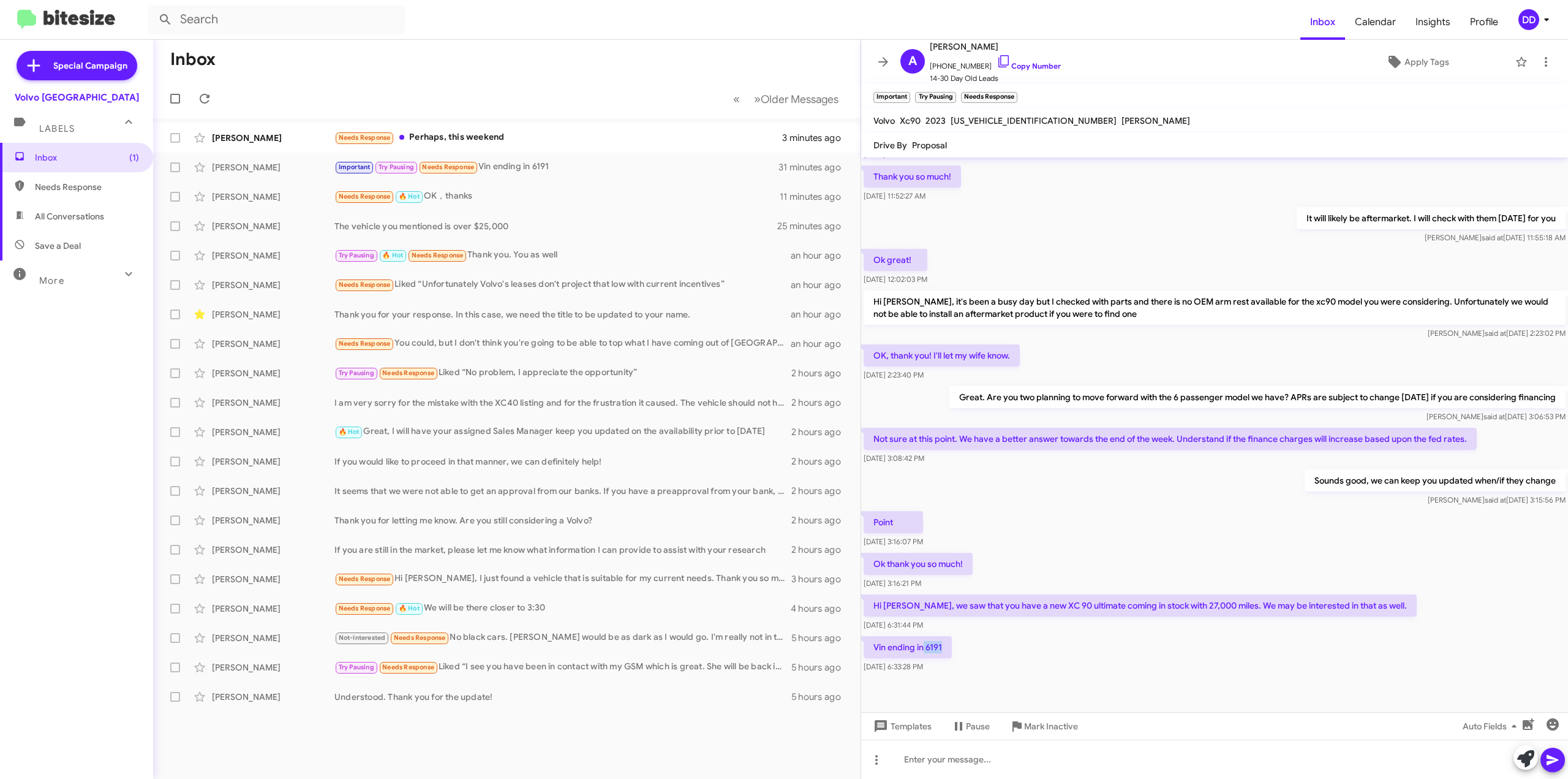
click at [926, 650] on p "Vin ending in 6191" at bounding box center [908, 647] width 88 height 22
drag, startPoint x: 925, startPoint y: 650, endPoint x: 947, endPoint y: 647, distance: 22.2
click at [947, 647] on p "Vin ending in 6191" at bounding box center [908, 647] width 88 height 22
copy p "6191"
click at [1105, 651] on div "Vin ending in 6191 [DATE] 6:33:28 PM" at bounding box center [1215, 654] width 706 height 41
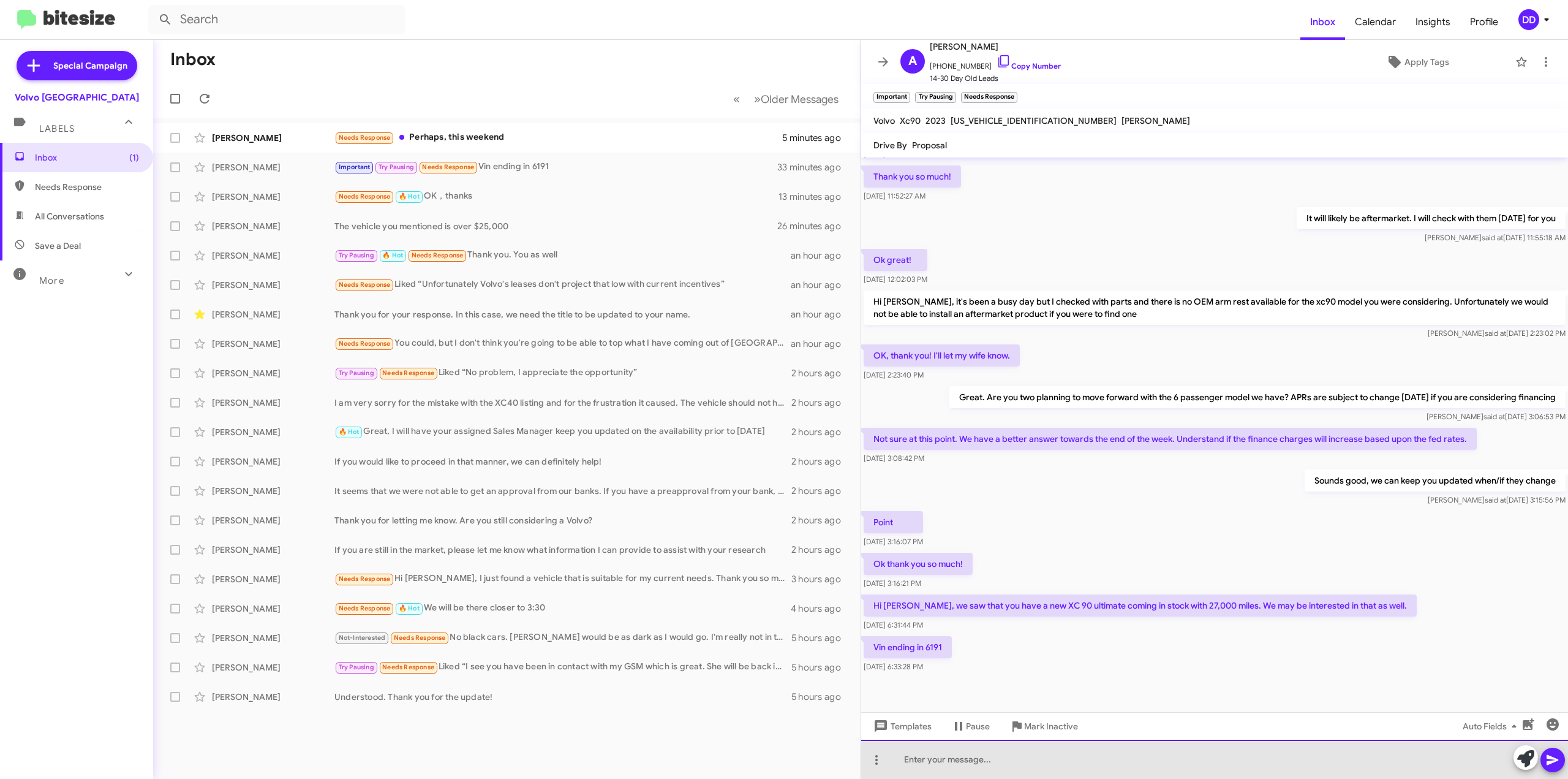
click at [1025, 760] on div at bounding box center [1215, 759] width 706 height 39
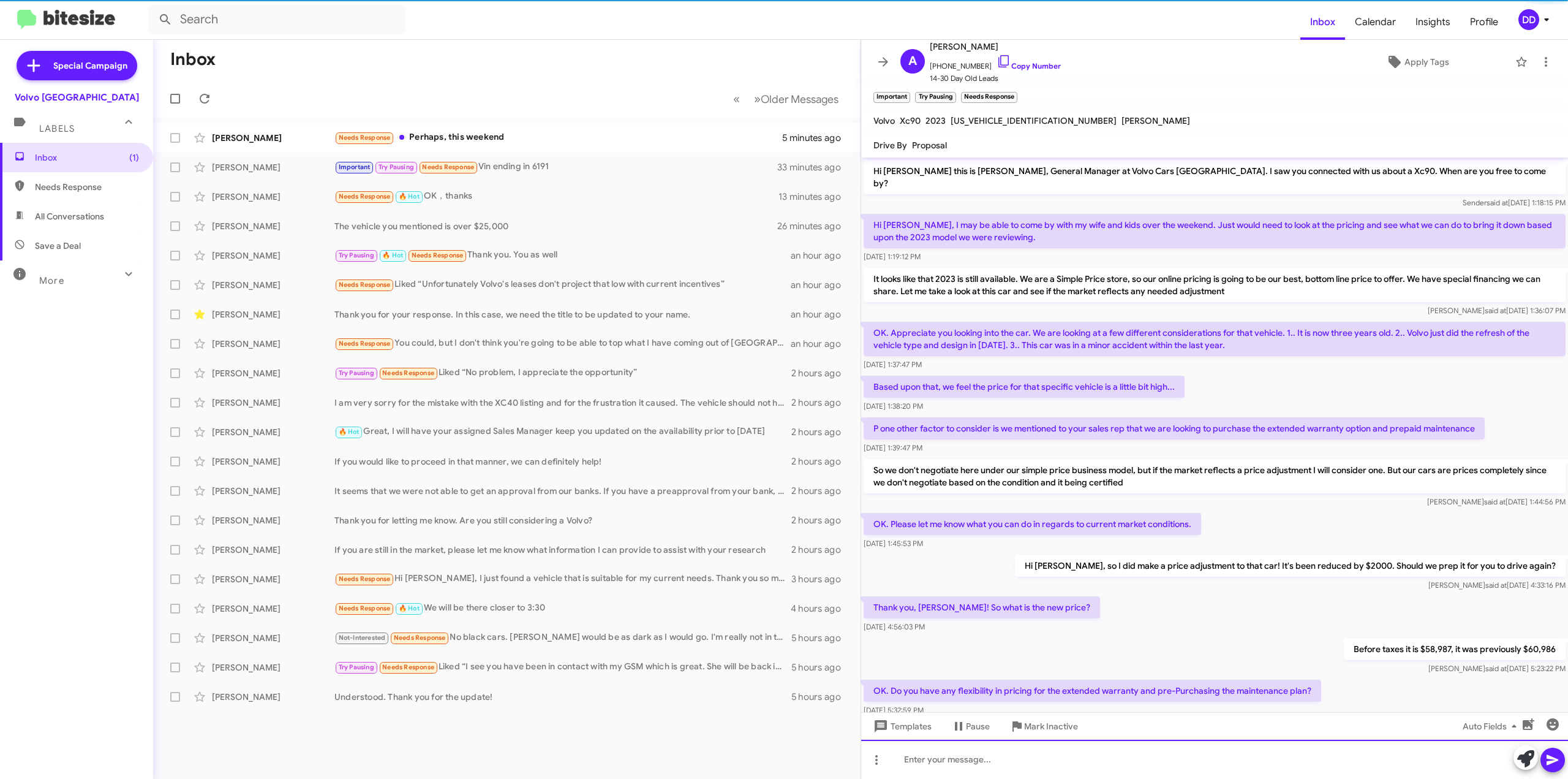
scroll to position [61, 0]
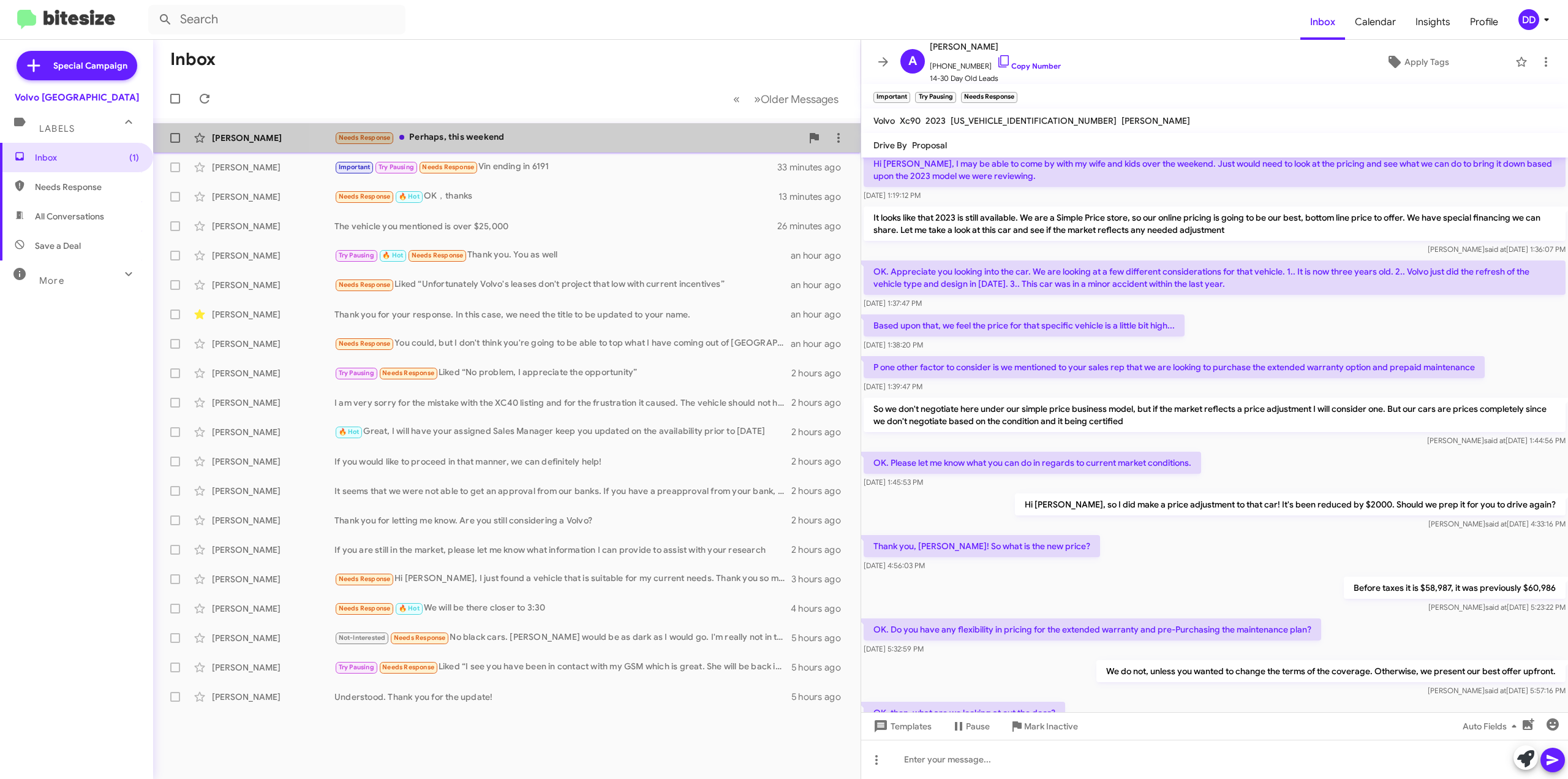
click at [564, 135] on div "Needs Response Perhaps, this weekend" at bounding box center [567, 137] width 467 height 14
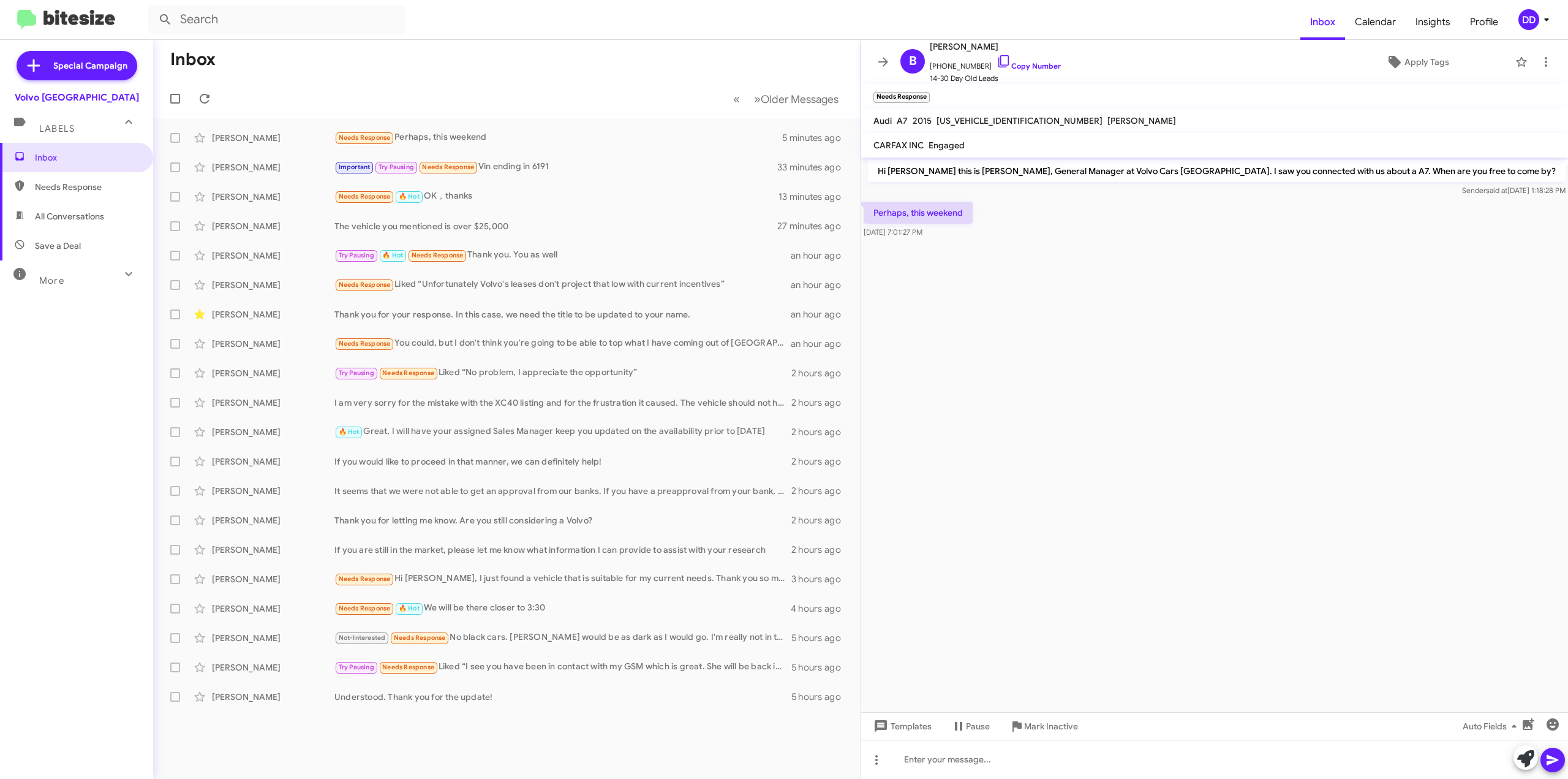
click at [986, 116] on span "[US_VEHICLE_IDENTIFICATION_NUMBER]" at bounding box center [1019, 121] width 166 height 11
copy span "[US_VEHICLE_IDENTIFICATION_NUMBER]"
click at [1539, 61] on icon at bounding box center [1546, 62] width 15 height 15
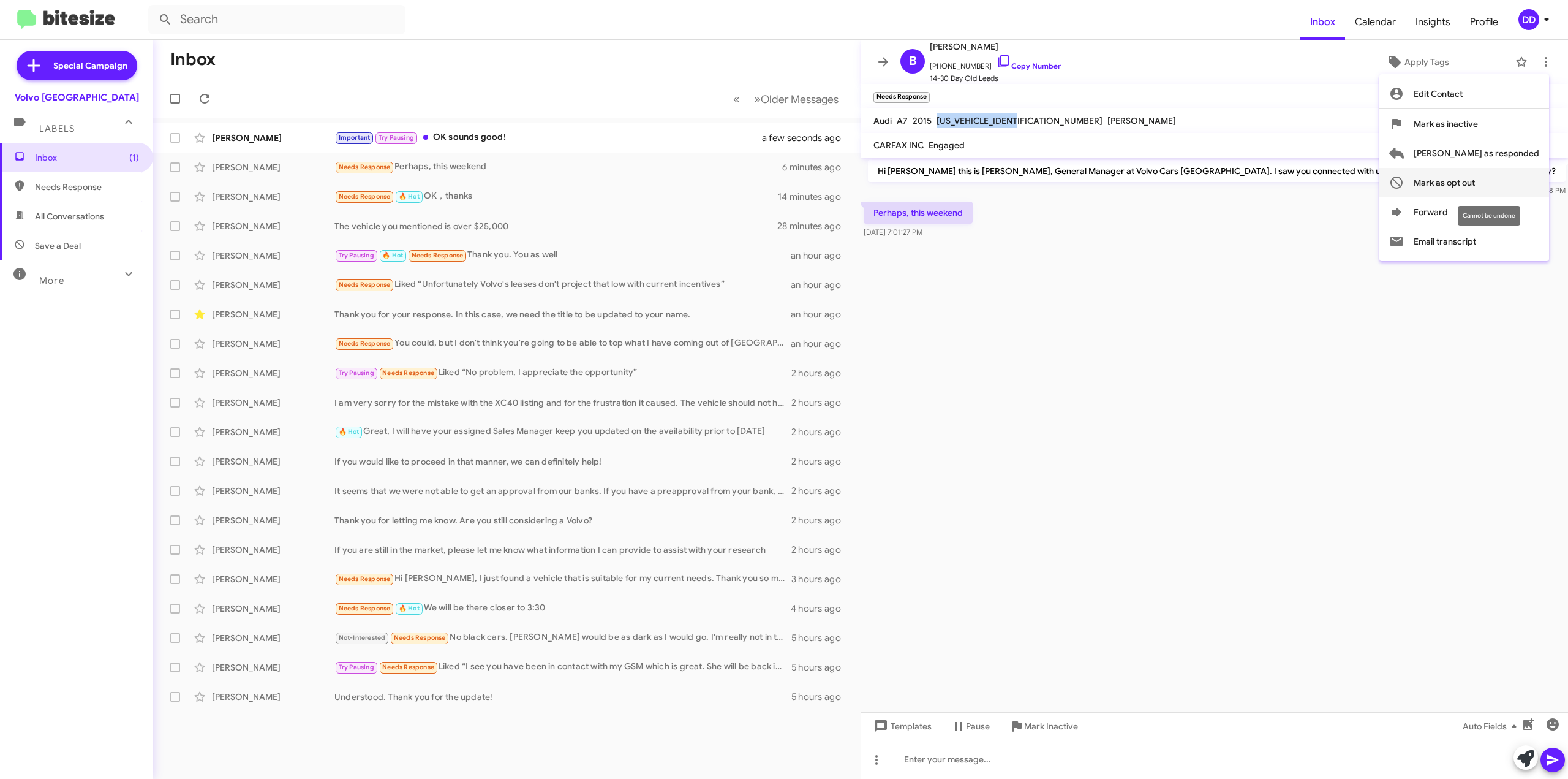
click at [1475, 192] on span "Mark as opt out" at bounding box center [1444, 182] width 61 height 29
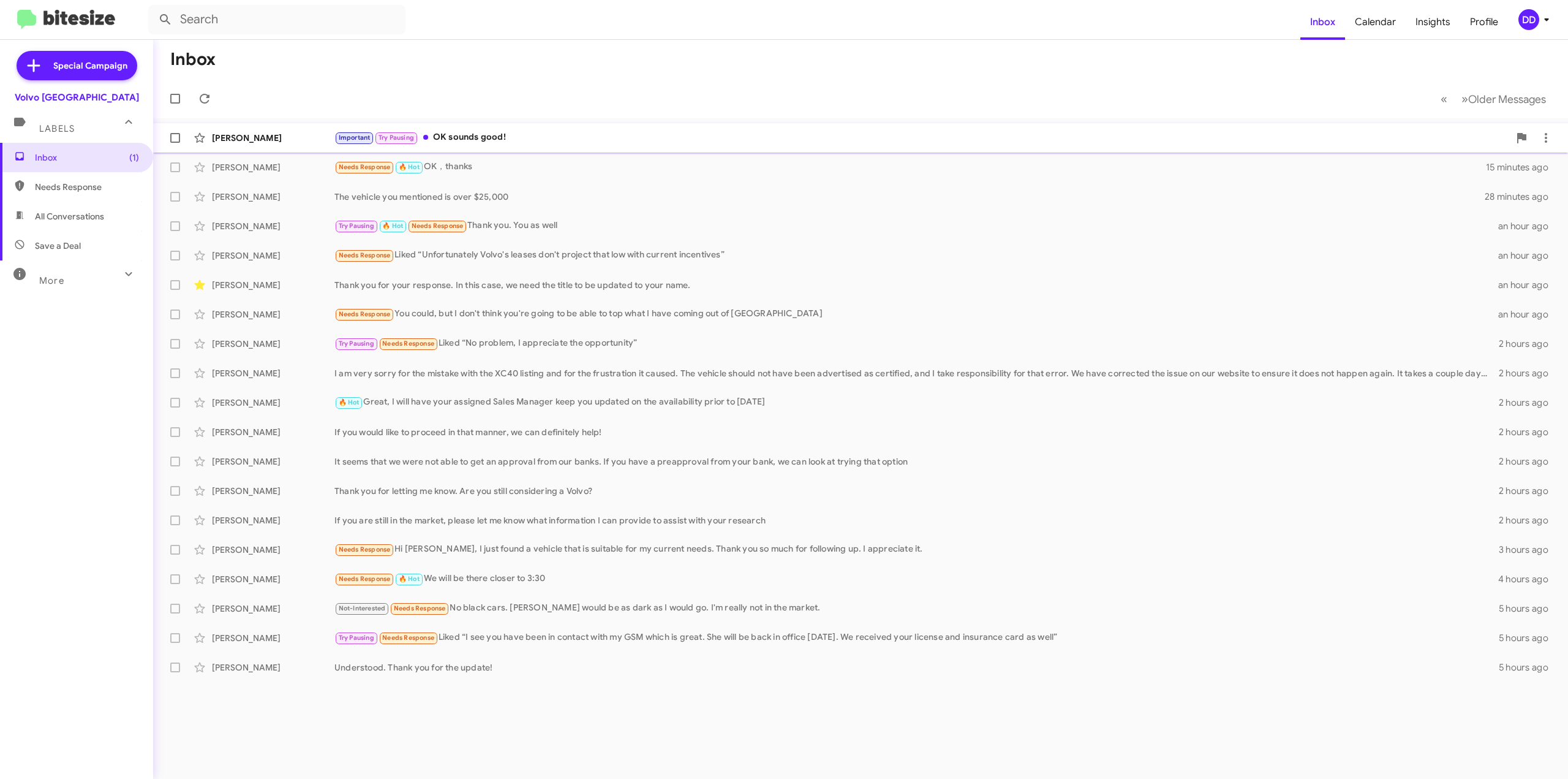
click at [560, 130] on div "[PERSON_NAME] Important Try Pausing OK sounds good! a few seconds ago" at bounding box center [860, 138] width 1395 height 24
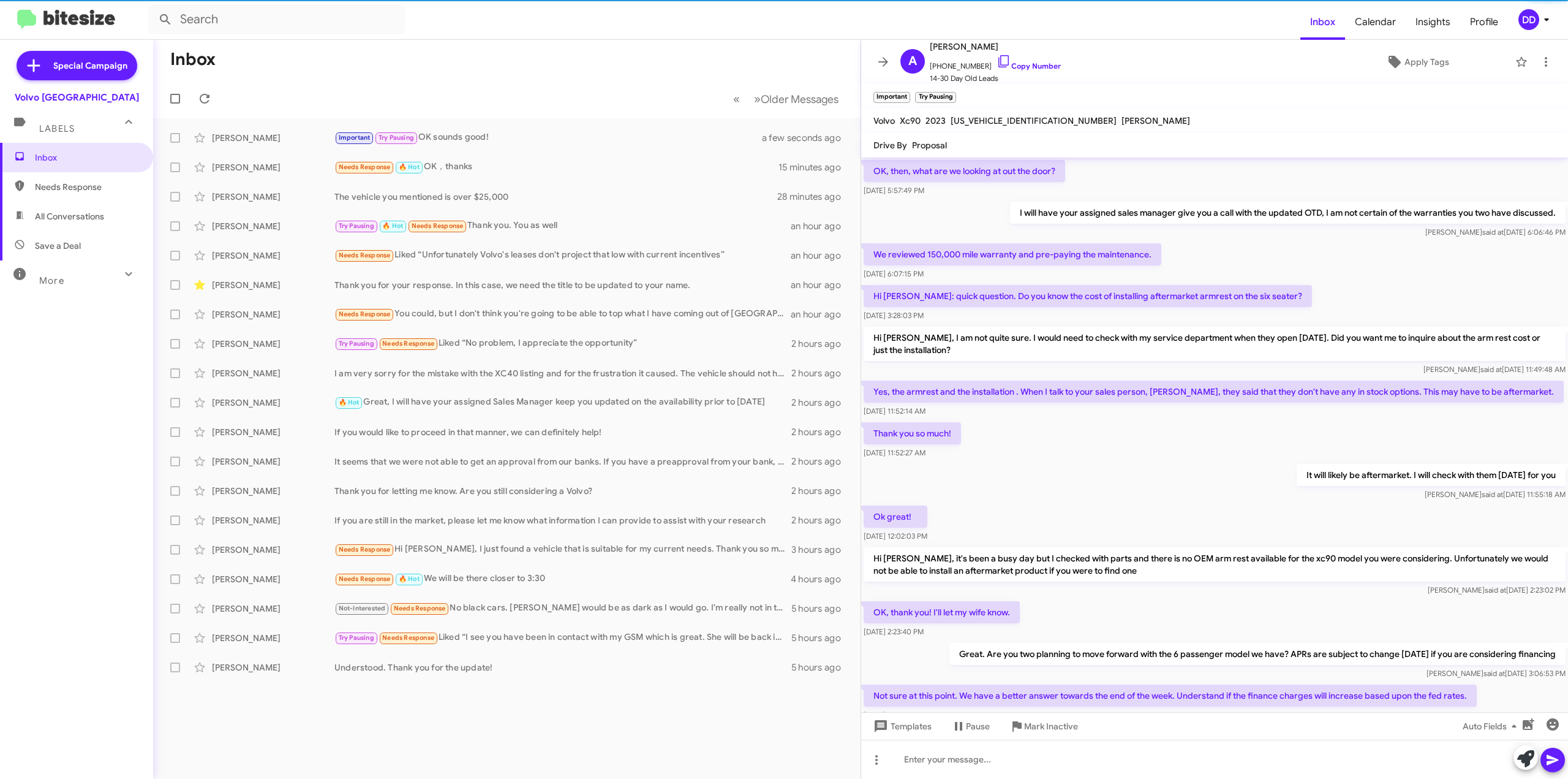
scroll to position [340, 0]
